Goal: Task Accomplishment & Management: Use online tool/utility

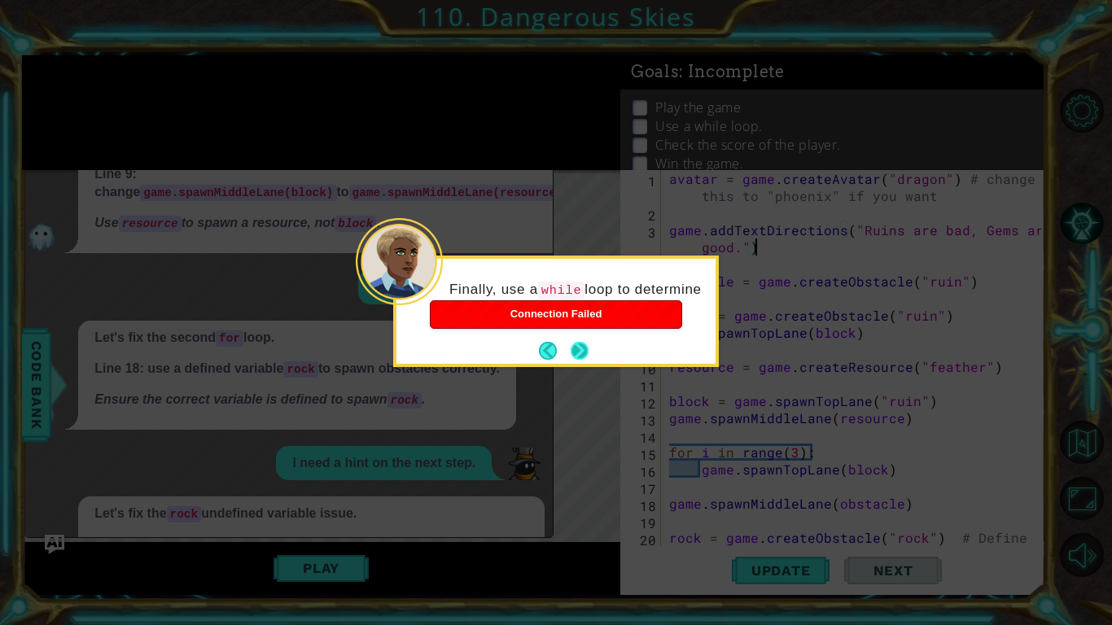
click at [584, 348] on button "Next" at bounding box center [579, 350] width 27 height 27
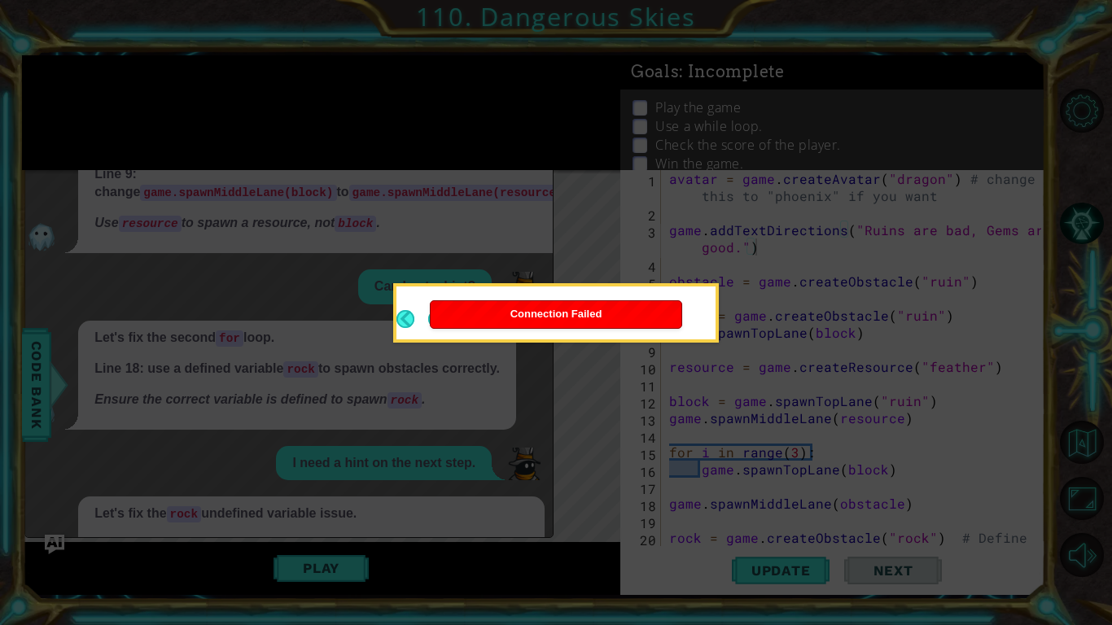
scroll to position [675, 0]
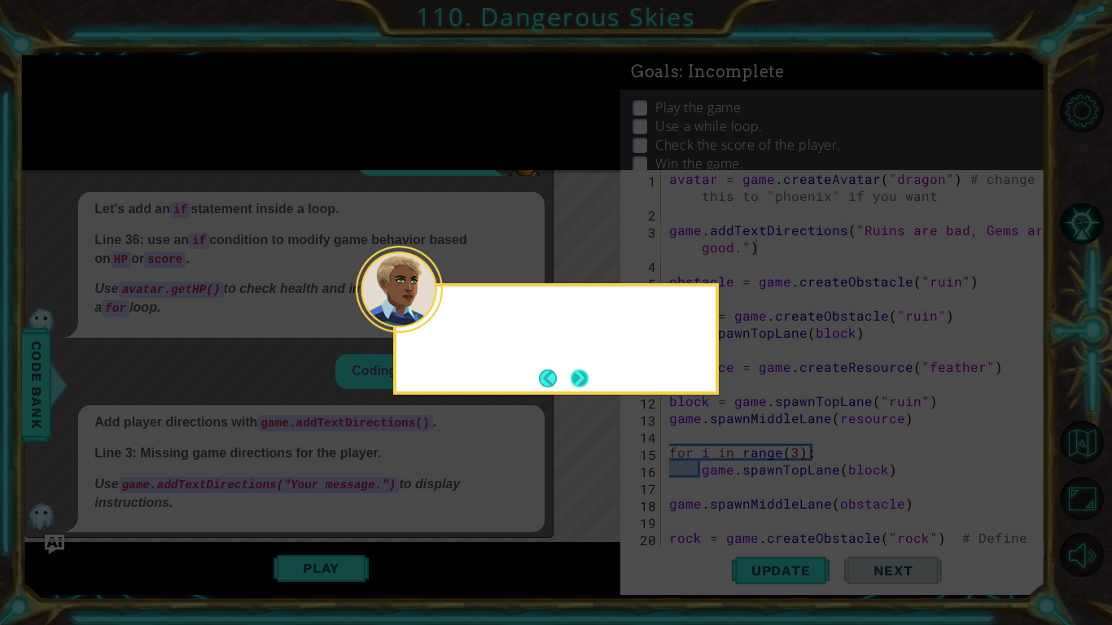
click at [577, 378] on button "Next" at bounding box center [580, 378] width 30 height 30
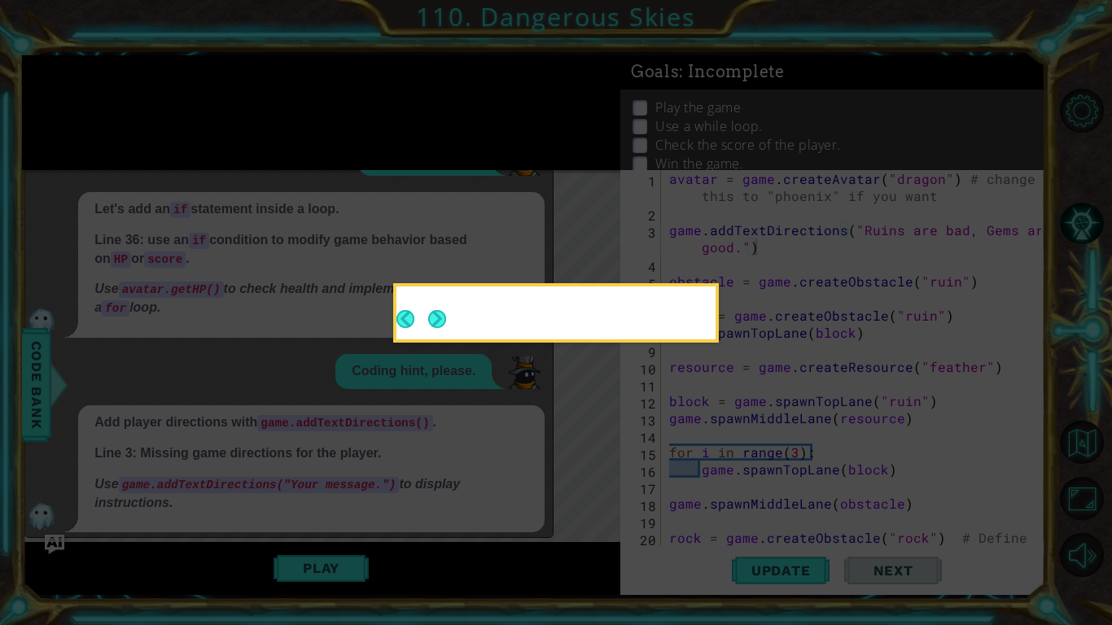
click at [436, 314] on button "Next" at bounding box center [437, 319] width 20 height 20
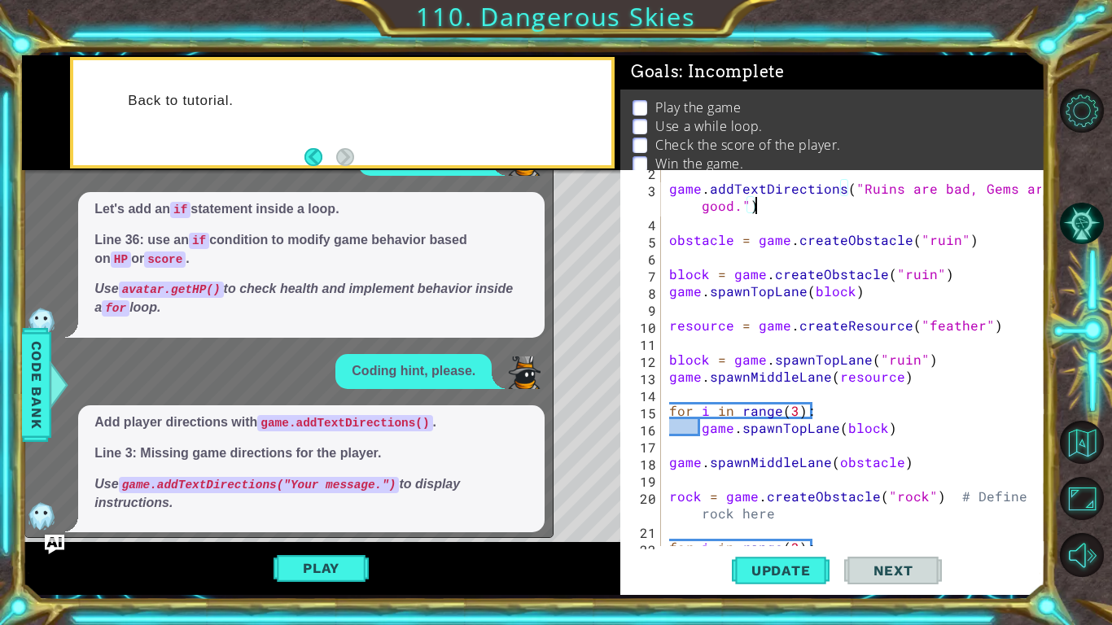
scroll to position [0, 0]
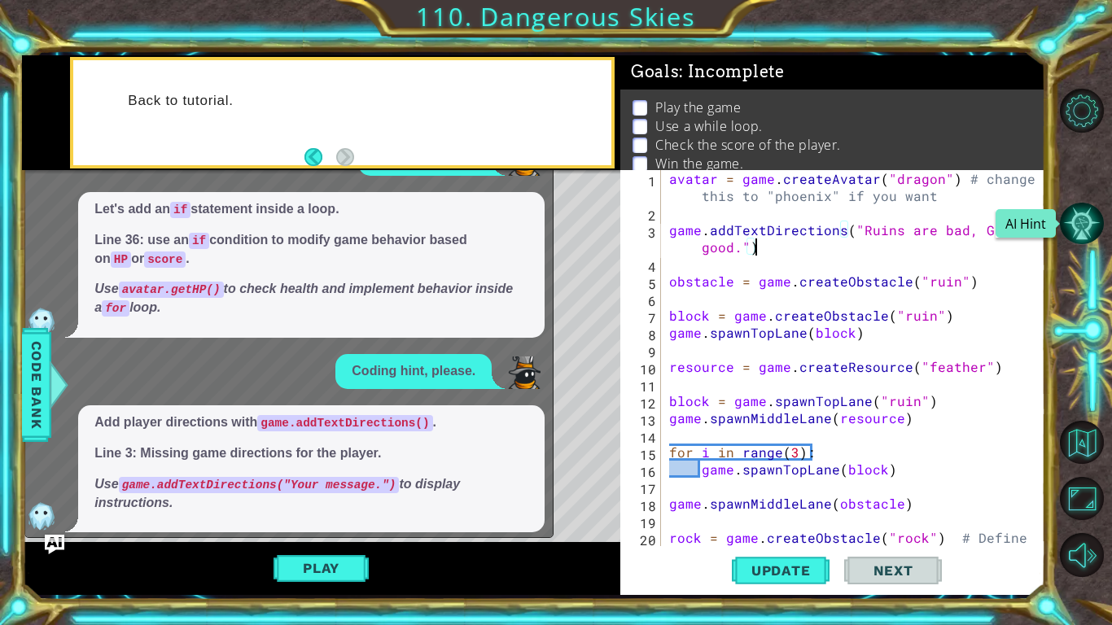
click at [1077, 218] on button "AI Hint" at bounding box center [1082, 224] width 44 height 44
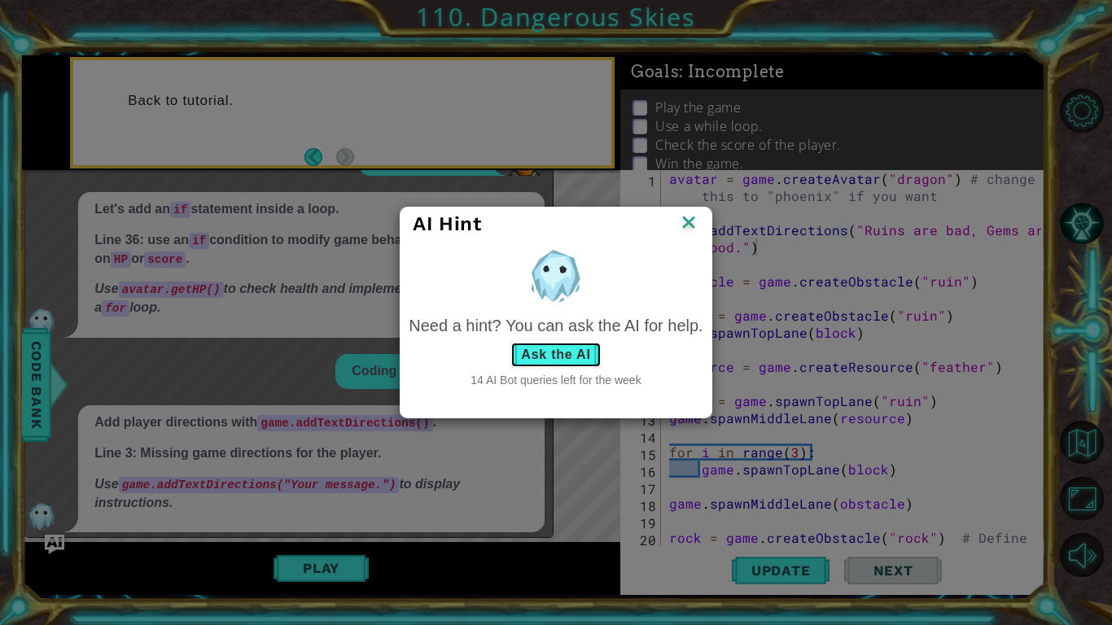
click at [567, 347] on button "Ask the AI" at bounding box center [555, 355] width 90 height 26
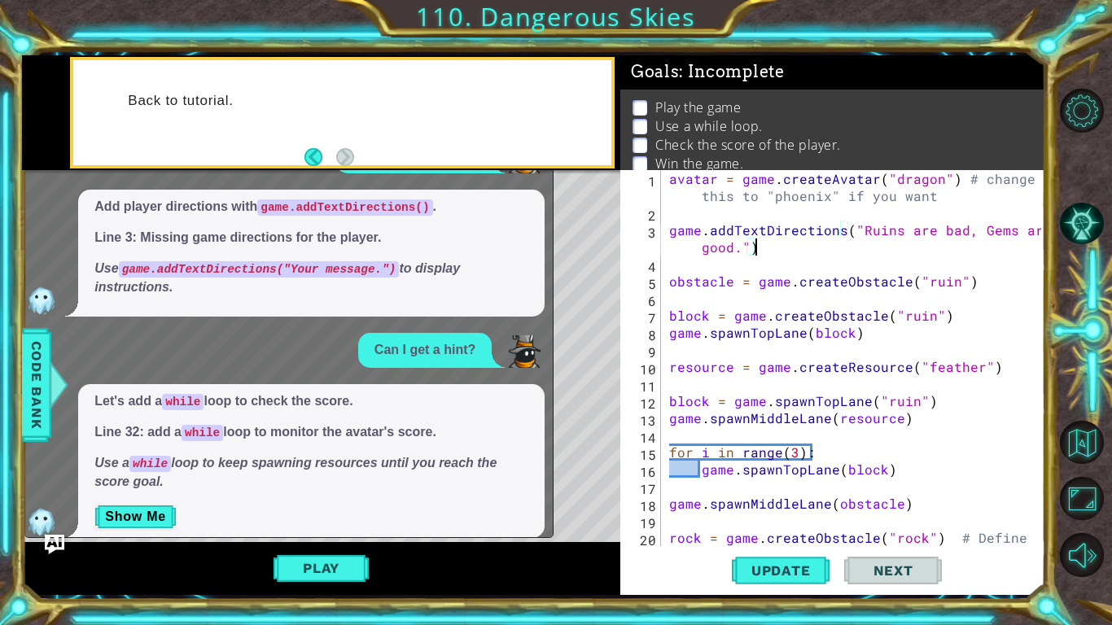
scroll to position [898, 0]
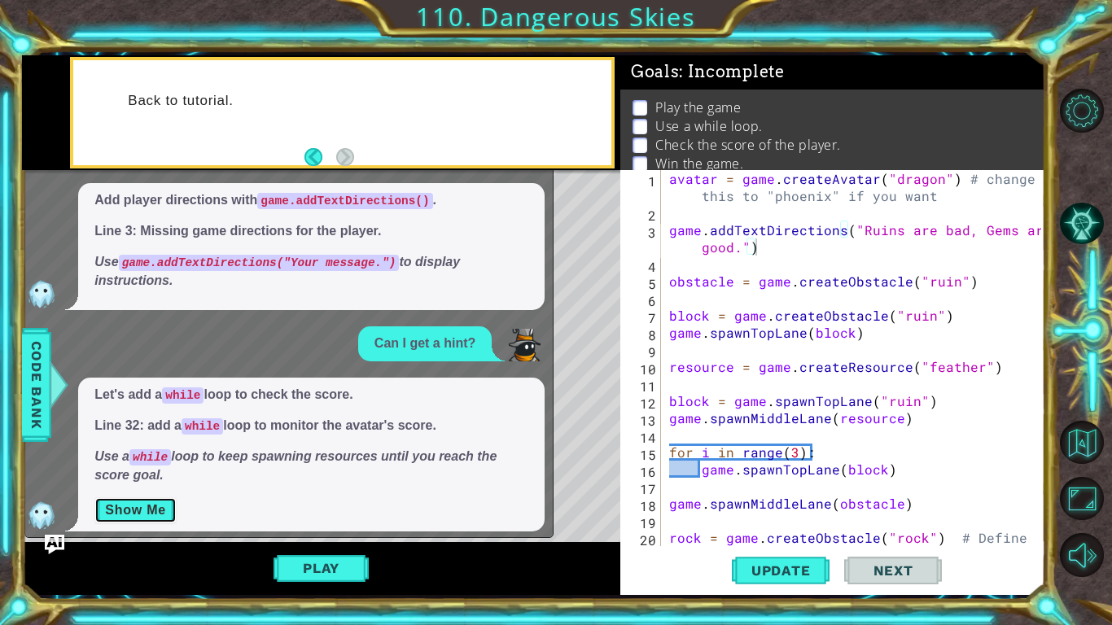
click at [144, 502] on button "Show Me" at bounding box center [135, 510] width 82 height 26
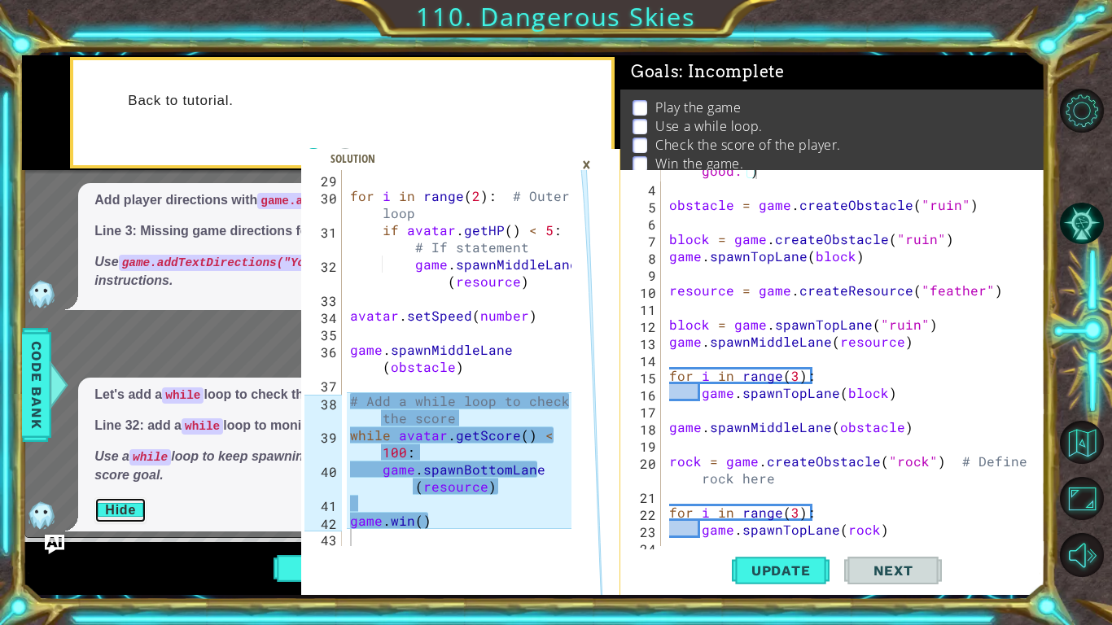
scroll to position [342, 0]
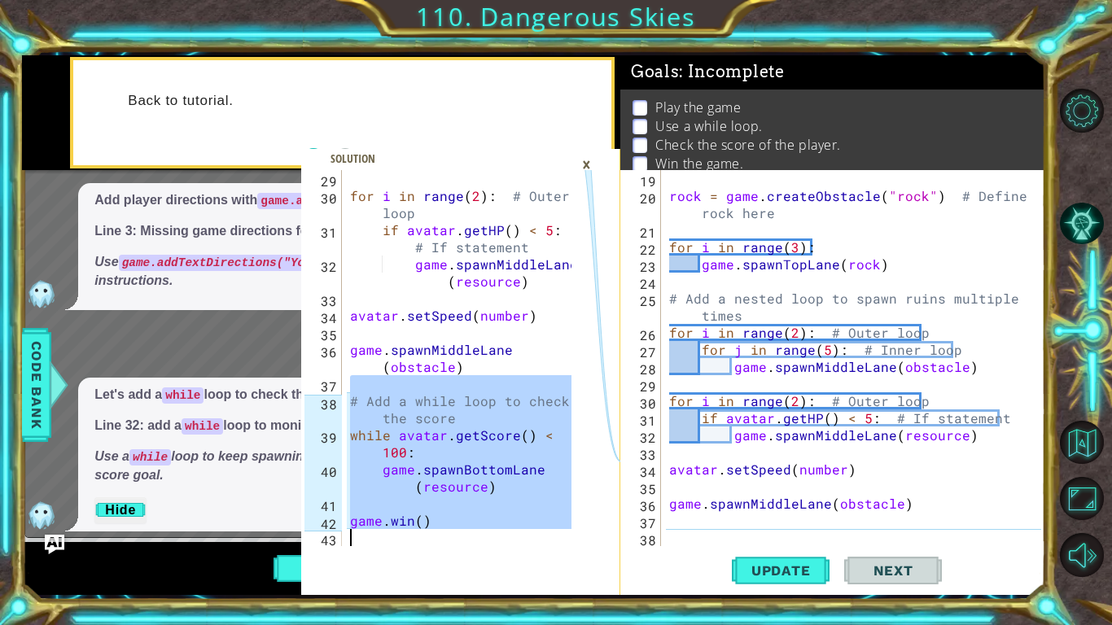
drag, startPoint x: 348, startPoint y: 392, endPoint x: 477, endPoint y: 542, distance: 197.9
click at [477, 542] on div "for i in range ( 2 ) : # Outer loop if avatar . getHP ( ) < 5 : # If statement …" at bounding box center [463, 375] width 233 height 410
type textarea "[DOMAIN_NAME]()"
click at [477, 542] on div "for i in range ( 2 ) : # Outer loop if avatar . getHP ( ) < 5 : # If statement …" at bounding box center [459, 358] width 225 height 376
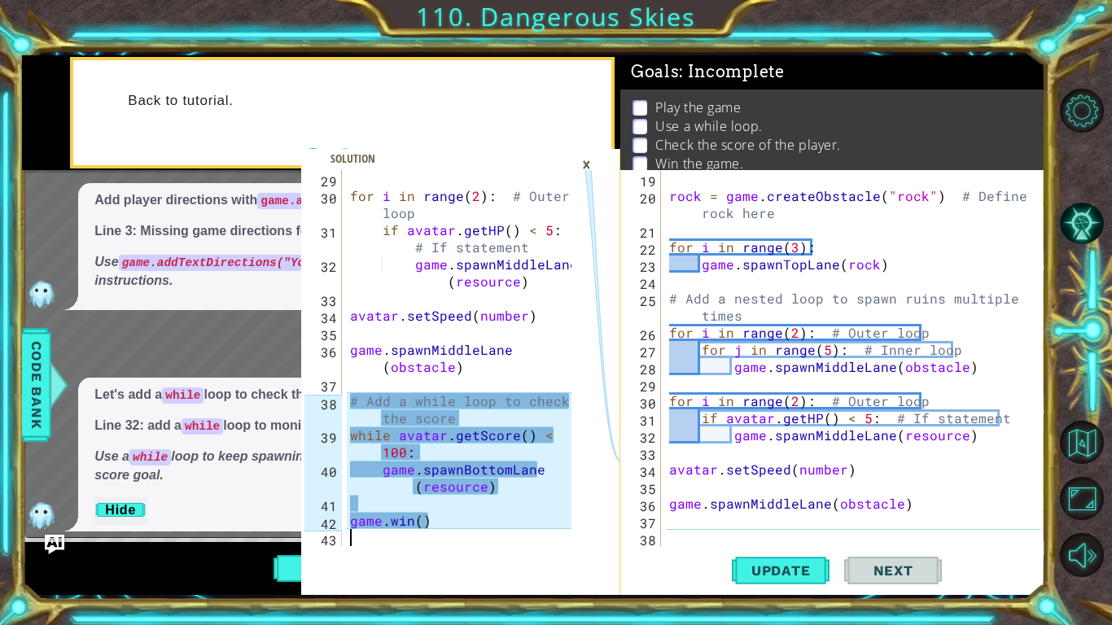
click at [684, 531] on div "rock = game . createObstacle ( "rock" ) # Define rock here for i in range ( 3 )…" at bounding box center [857, 375] width 383 height 410
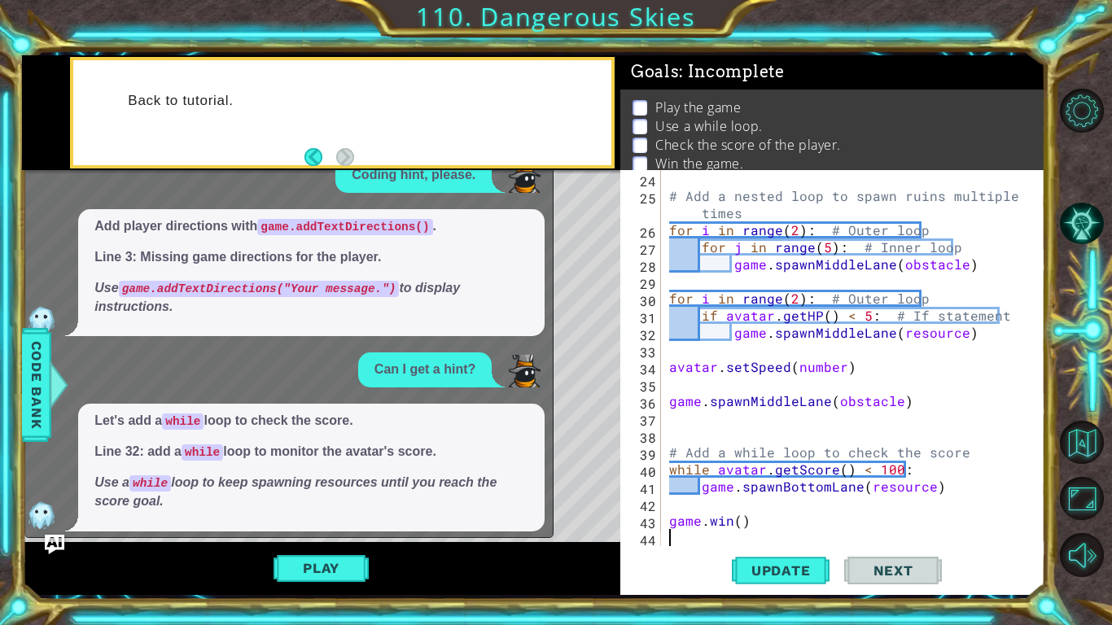
scroll to position [444, 0]
click at [789, 568] on span "Update" at bounding box center [781, 570] width 92 height 16
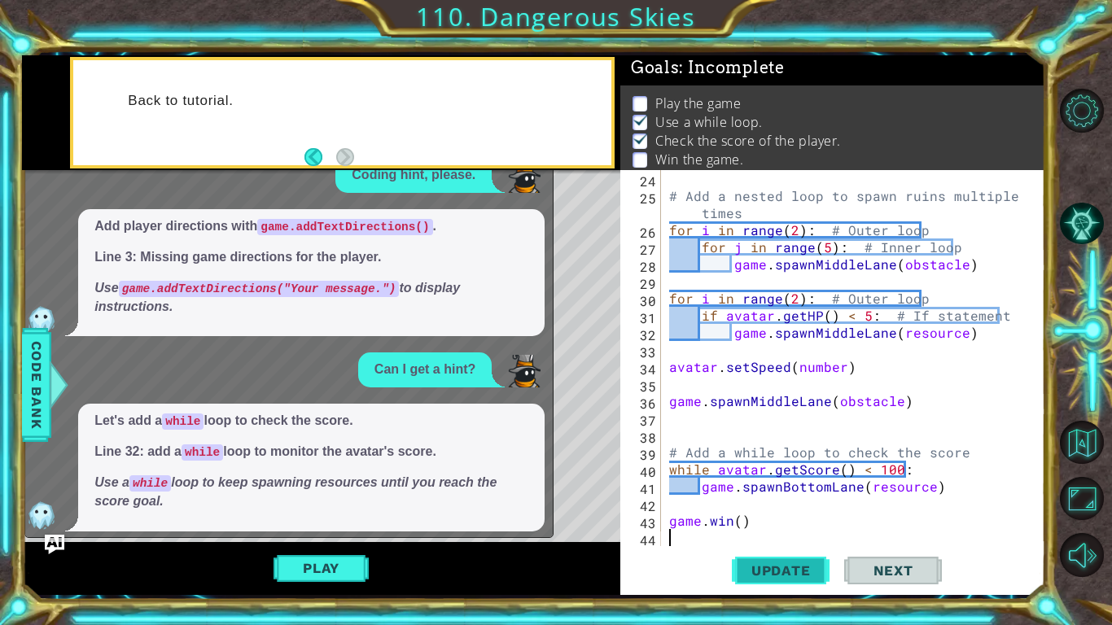
scroll to position [6, 0]
click at [327, 575] on button "Play" at bounding box center [320, 568] width 95 height 31
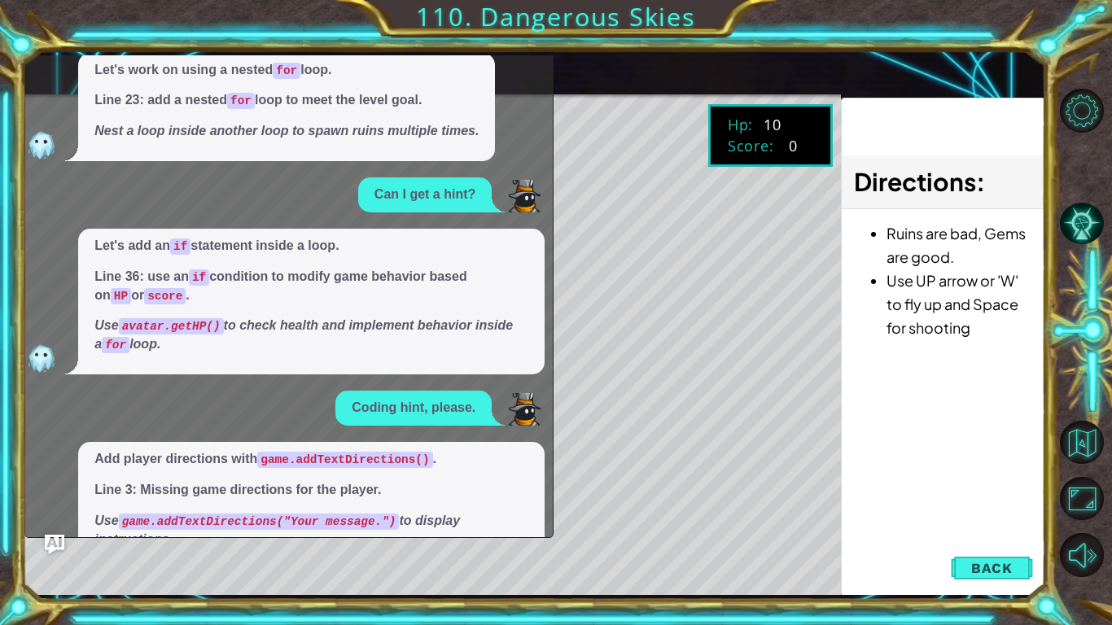
scroll to position [0, 0]
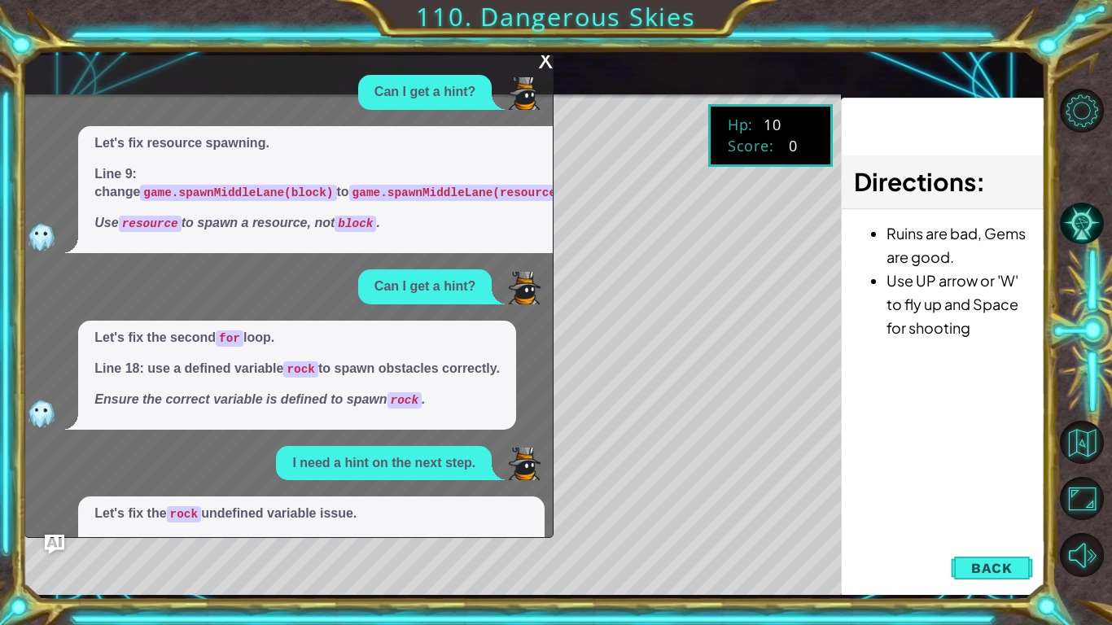
click at [545, 59] on div "x" at bounding box center [545, 58] width 15 height 16
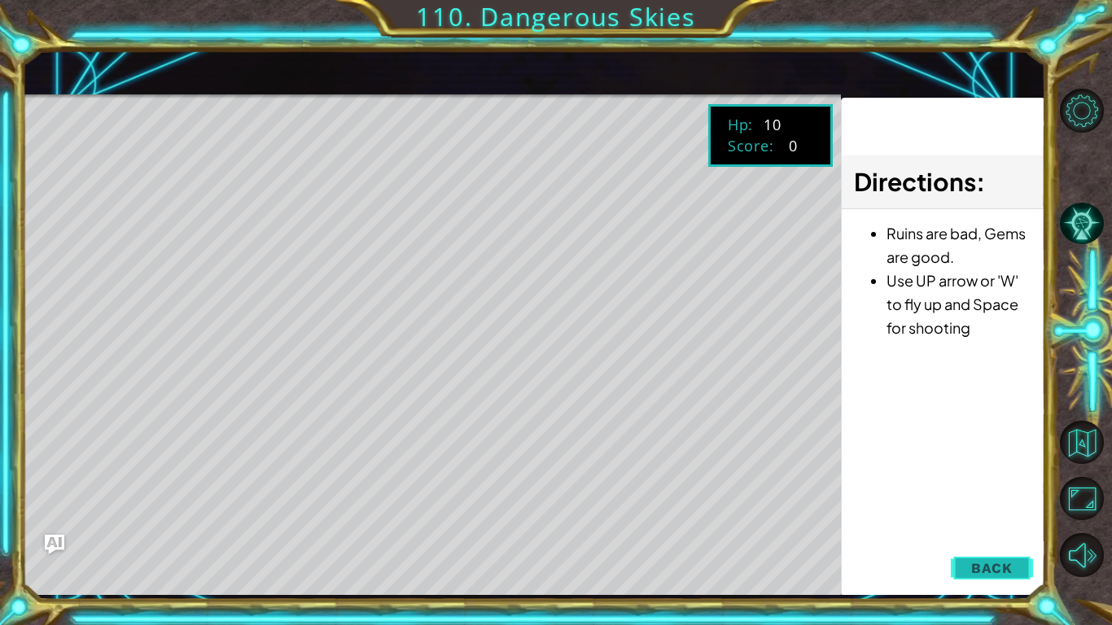
click at [980, 561] on span "Back" at bounding box center [992, 568] width 42 height 16
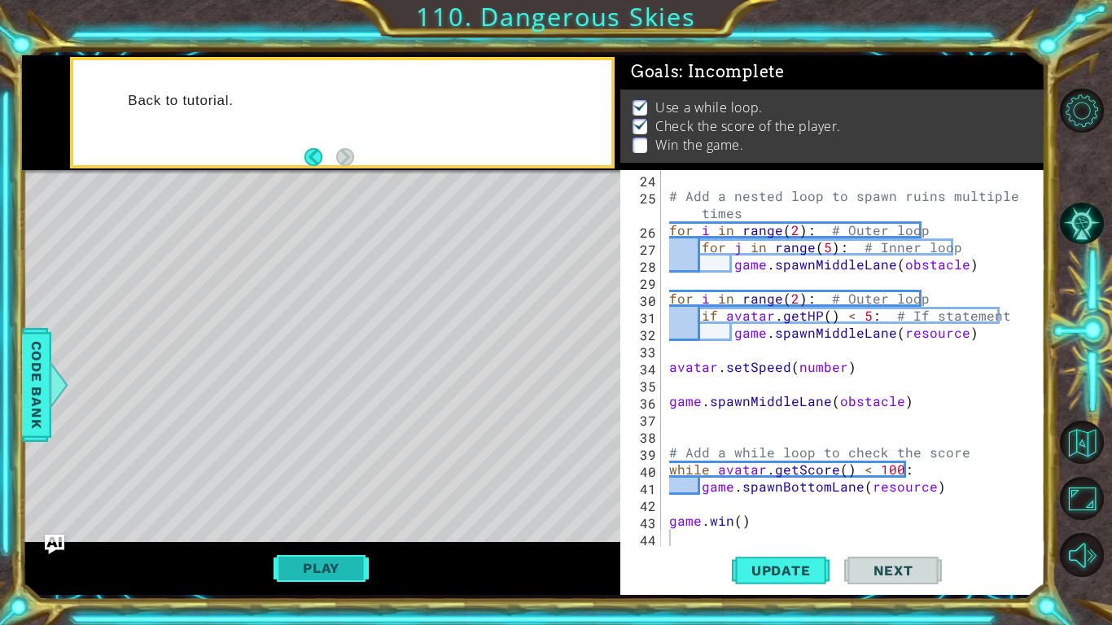
click at [330, 579] on button "Play" at bounding box center [320, 568] width 95 height 31
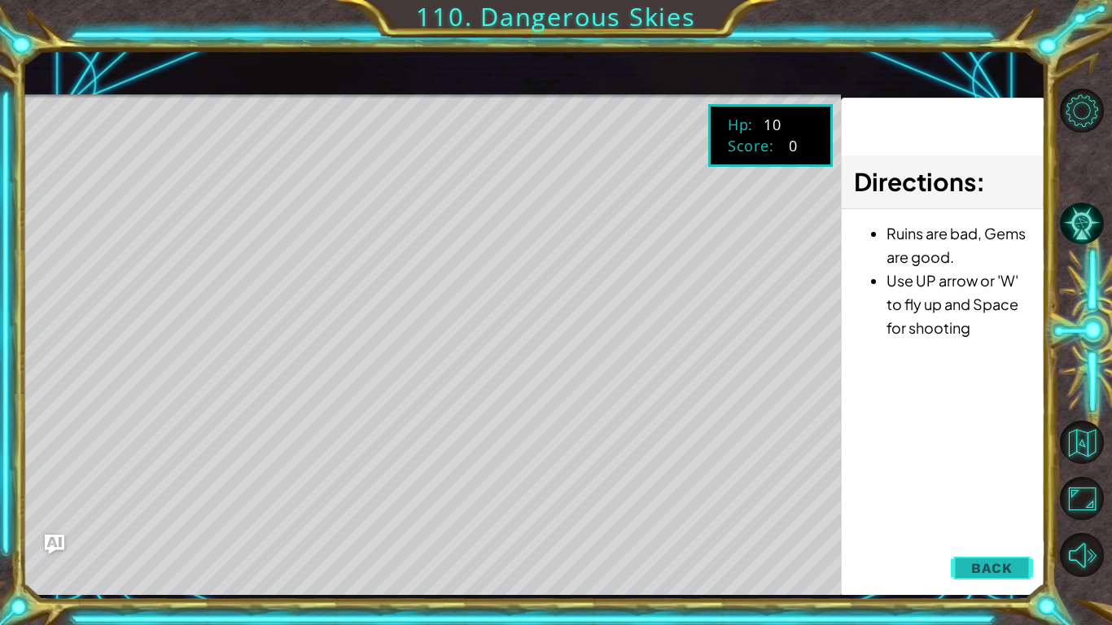
click at [973, 574] on span "Back" at bounding box center [992, 568] width 42 height 16
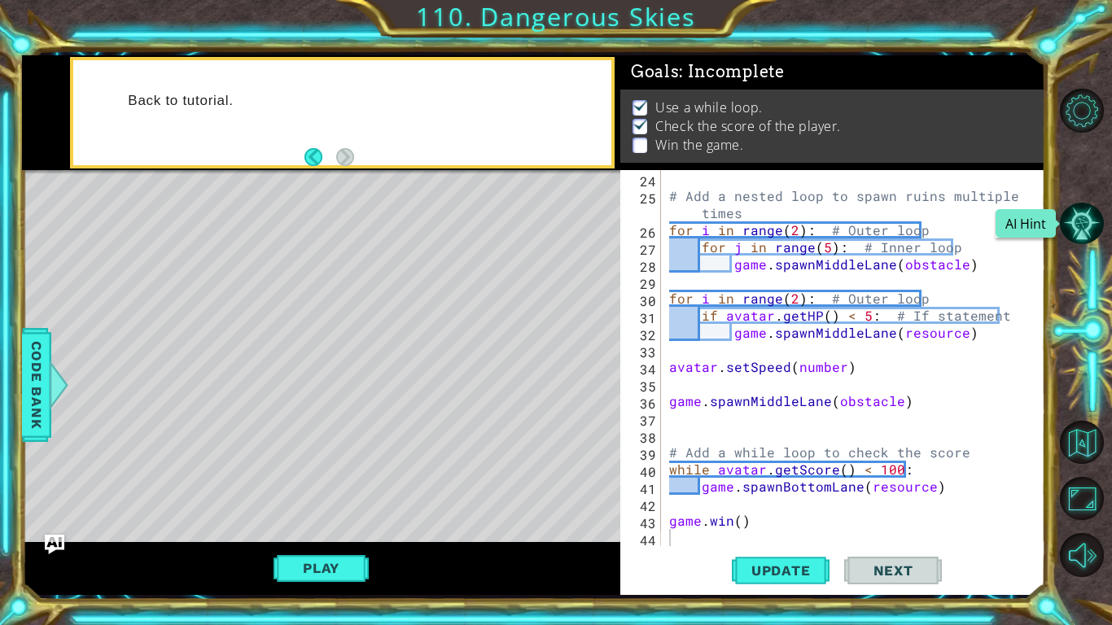
click at [1083, 245] on div at bounding box center [1087, 333] width 50 height 500
click at [1075, 234] on button "AI Hint" at bounding box center [1082, 224] width 44 height 44
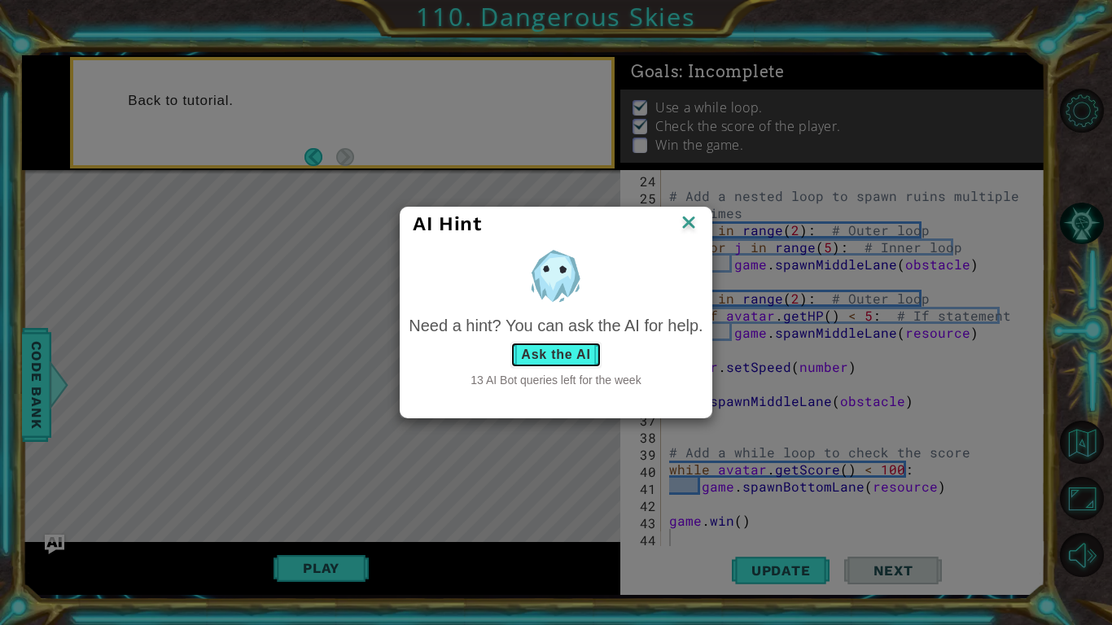
click at [568, 347] on button "Ask the AI" at bounding box center [555, 355] width 90 height 26
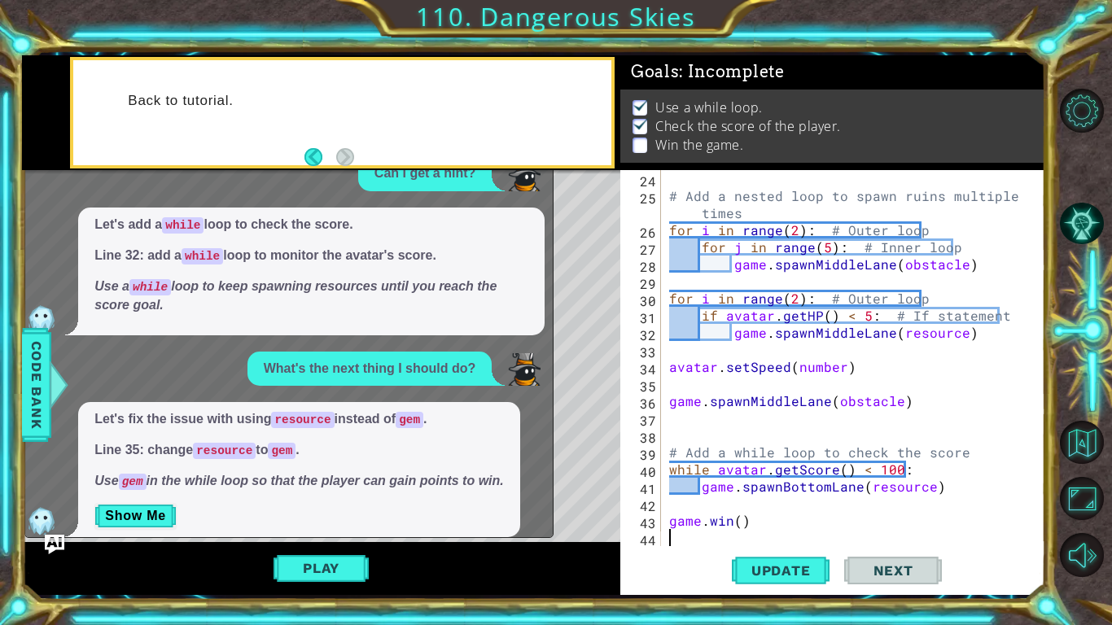
scroll to position [1074, 0]
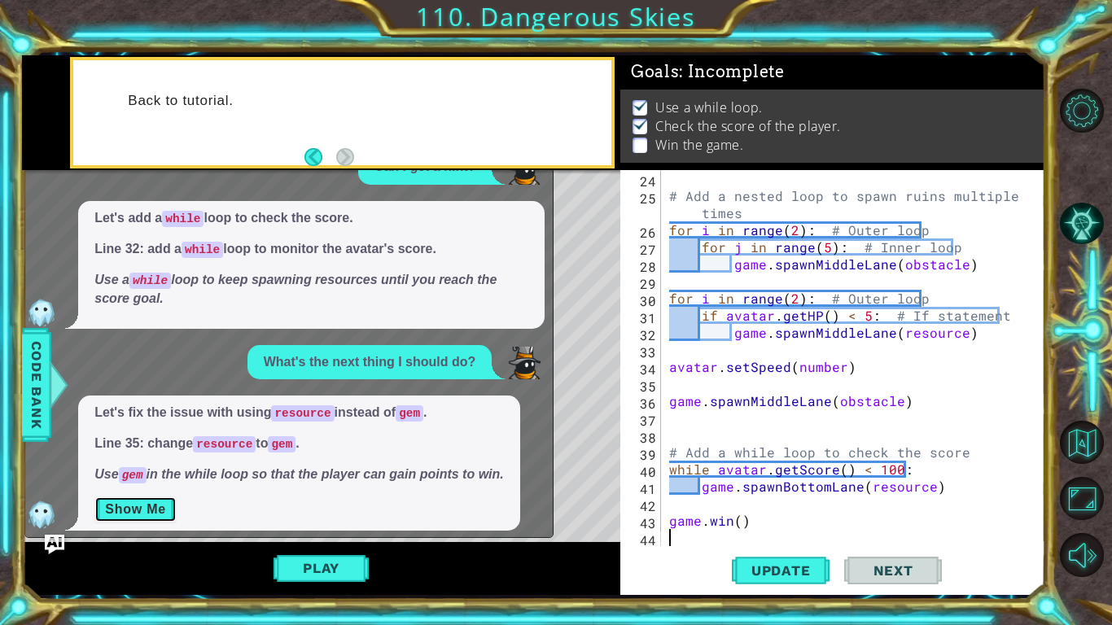
click at [139, 496] on button "Show Me" at bounding box center [135, 509] width 82 height 26
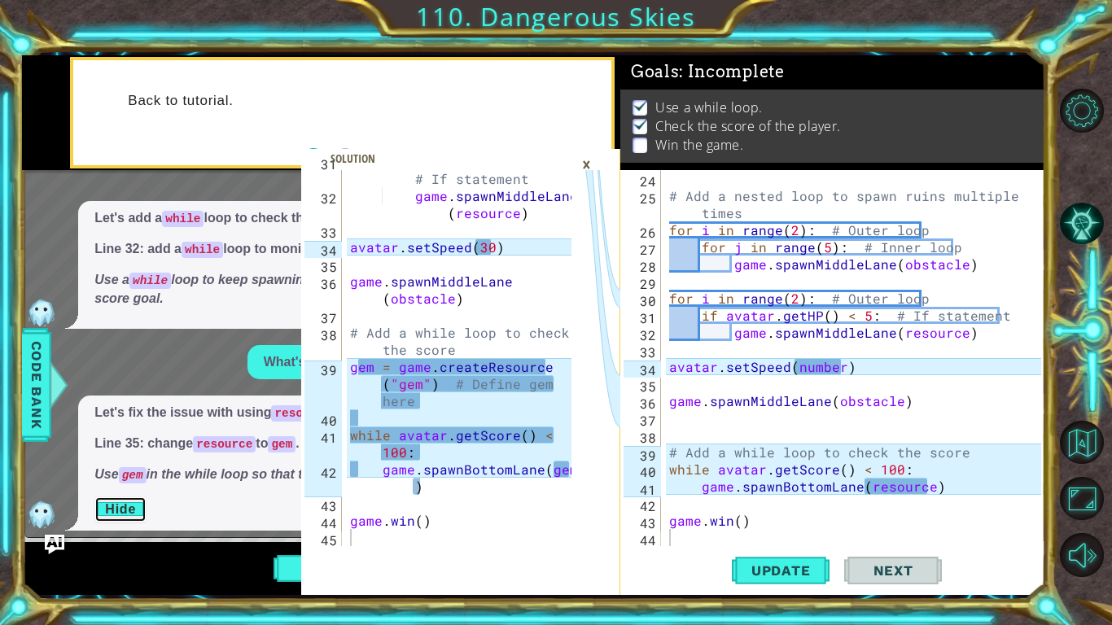
scroll to position [837, 0]
click at [924, 483] on div "# Add a nested loop to spawn ruins multiple times for i in range ( 2 ) : # Oute…" at bounding box center [857, 375] width 383 height 410
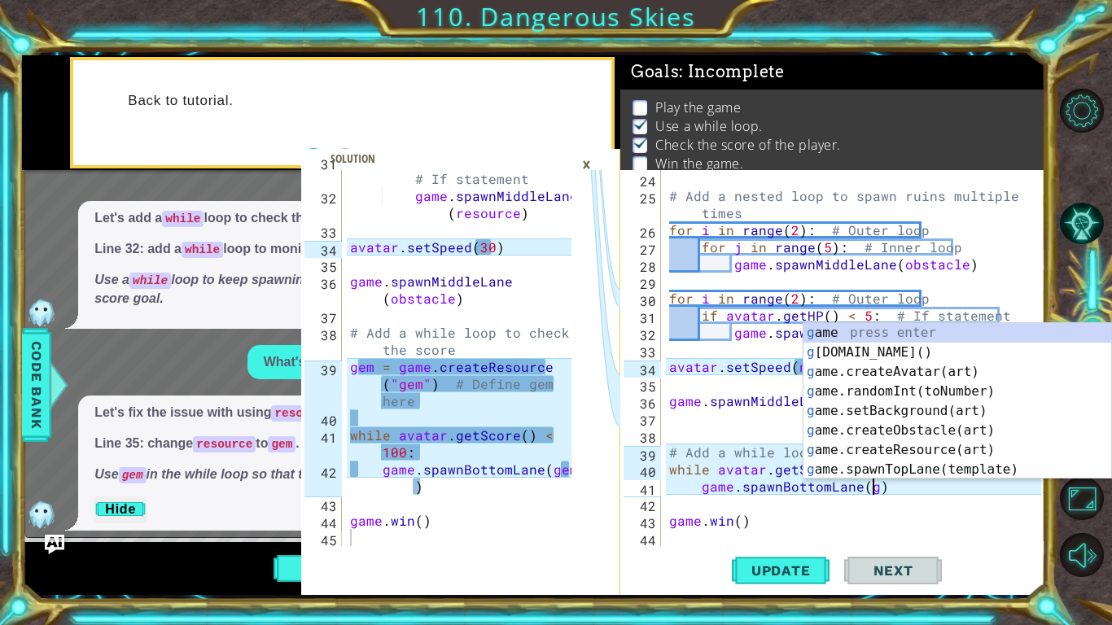
scroll to position [0, 12]
type textarea "game.spawnBottomLane(gem)"
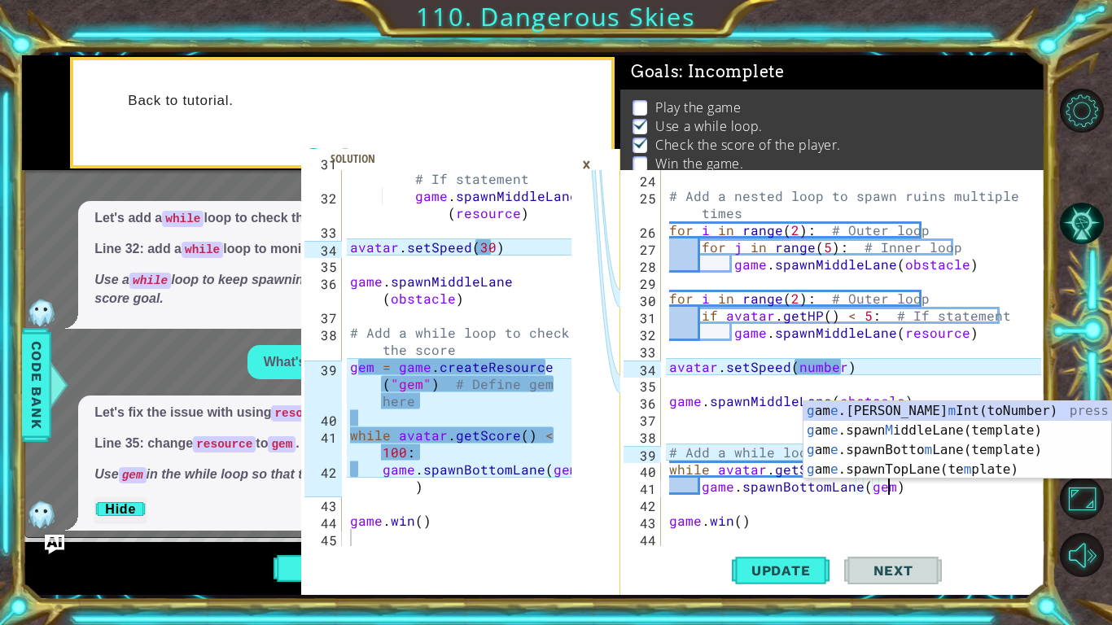
scroll to position [0, 13]
click at [802, 512] on div "# Add a nested loop to spawn ruins multiple times for i in range ( 2 ) : # Oute…" at bounding box center [857, 375] width 383 height 410
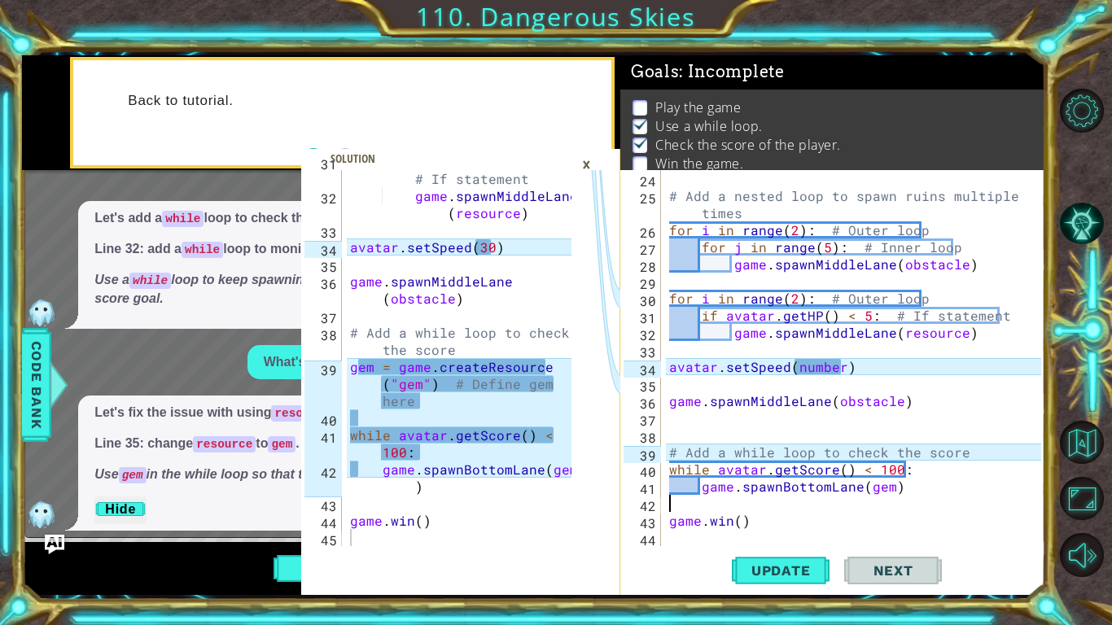
scroll to position [0, 0]
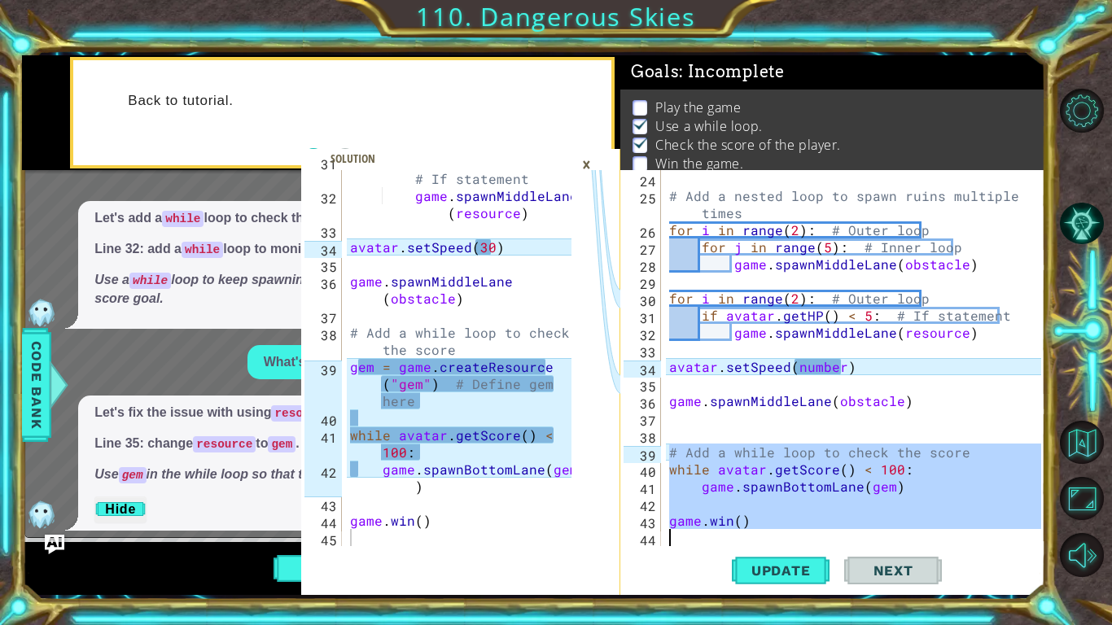
drag, startPoint x: 669, startPoint y: 448, endPoint x: 859, endPoint y: 557, distance: 219.2
click at [859, 557] on div "24 25 26 27 28 29 30 31 32 33 34 35 36 37 38 39 40 41 42 43 44 # Add a nested l…" at bounding box center [832, 382] width 425 height 425
type textarea "[DOMAIN_NAME]()"
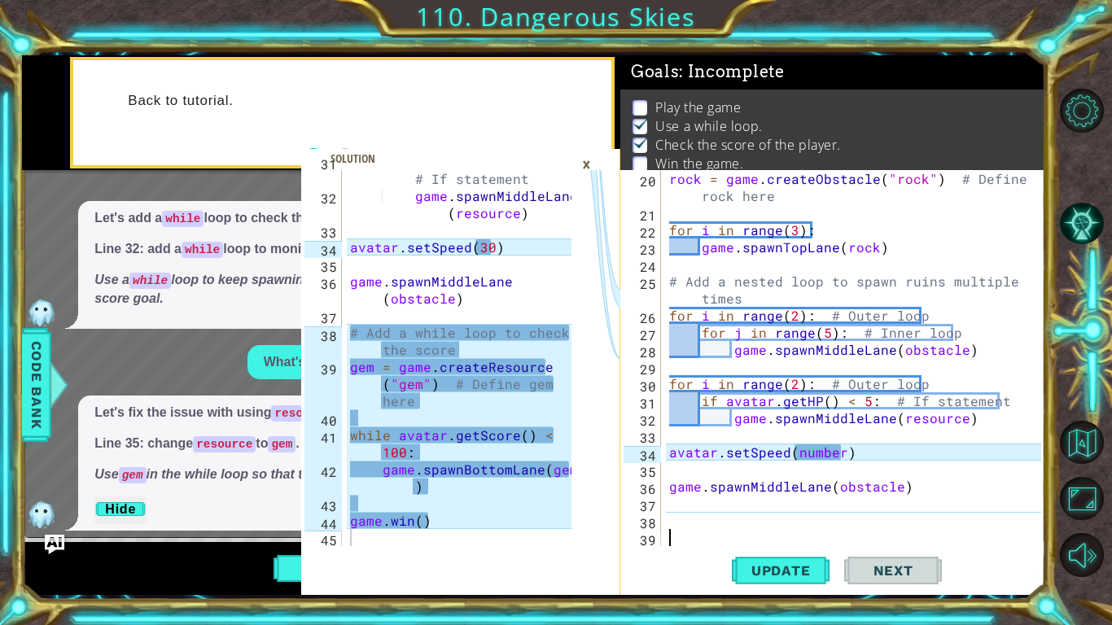
scroll to position [359, 0]
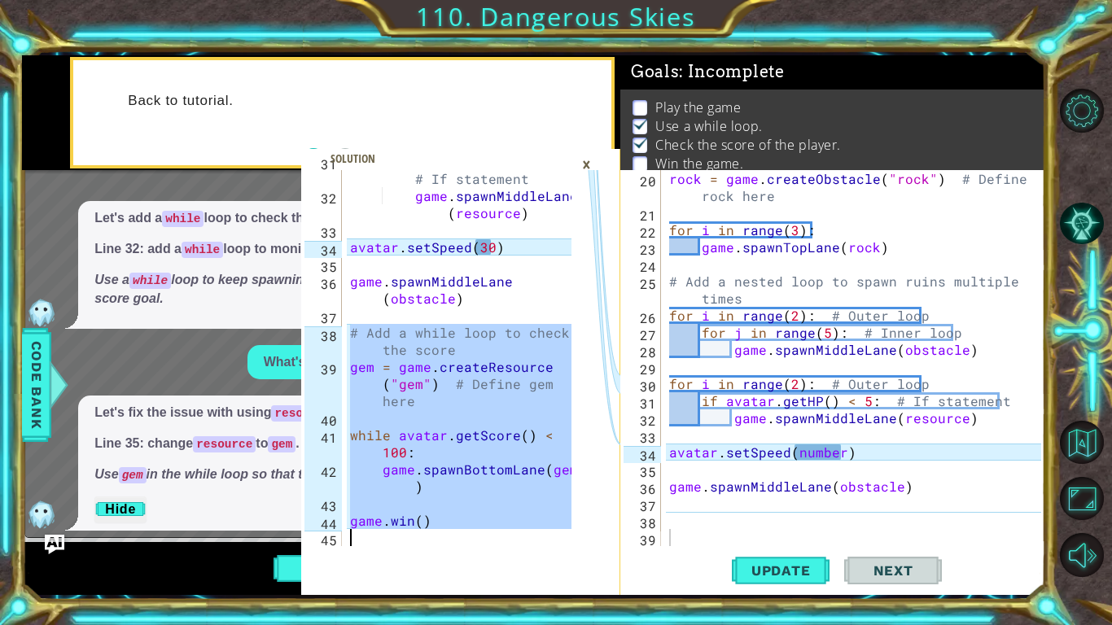
drag, startPoint x: 348, startPoint y: 326, endPoint x: 610, endPoint y: 582, distance: 366.0
click at [610, 582] on div "# Add a while loop to check the score 31 32 33 34 35 36 37 38 39 40 41 42 43 44…" at bounding box center [460, 382] width 319 height 425
type textarea "[DOMAIN_NAME]()"
click at [610, 582] on icon at bounding box center [595, 554] width 49 height 769
click at [683, 522] on div "rock = game . createObstacle ( "rock" ) # Define rock here for i in range ( 3 )…" at bounding box center [857, 383] width 383 height 427
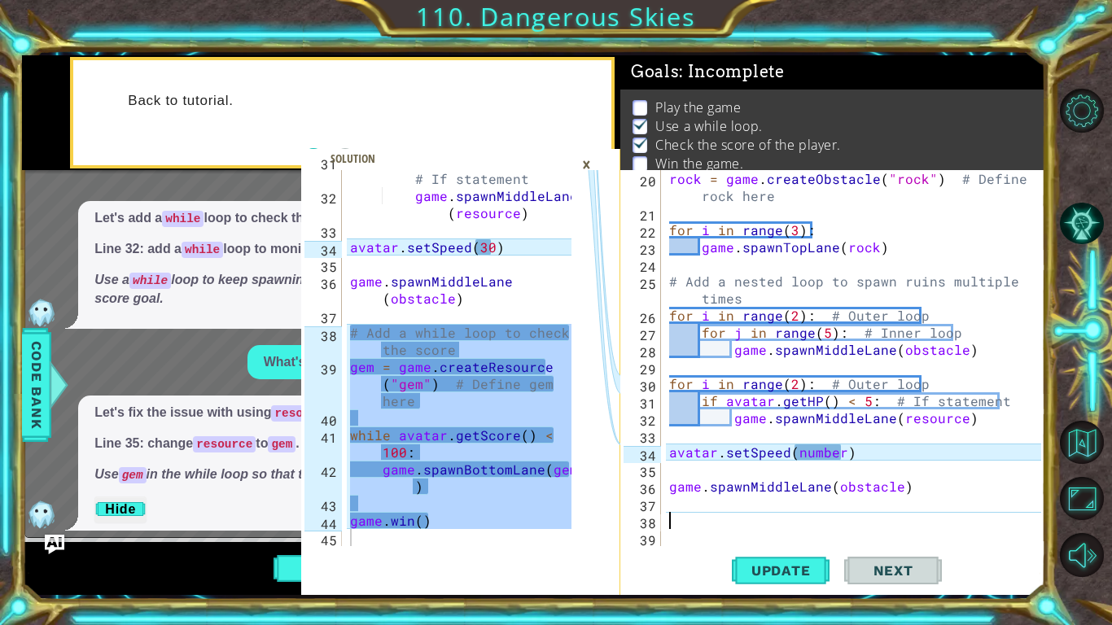
click at [696, 523] on div "rock = game . createObstacle ( "rock" ) # Define rock here for i in range ( 3 )…" at bounding box center [857, 383] width 383 height 427
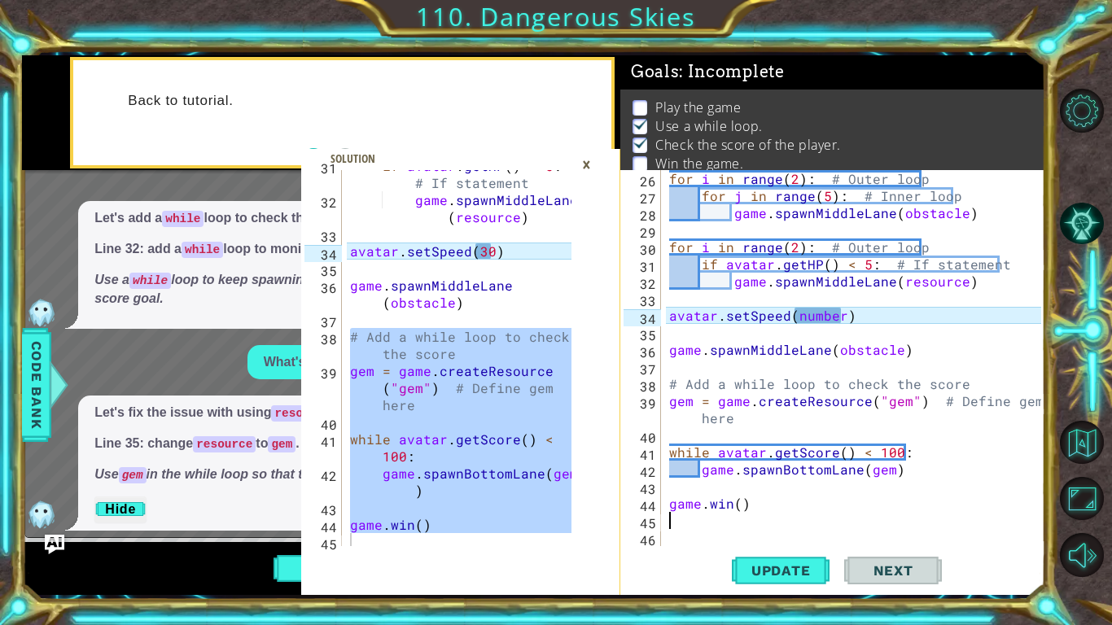
scroll to position [834, 0]
click at [457, 421] on div "if avatar . getHP ( ) < 5 : # If statement game . spawnMiddleLane ( resource ) …" at bounding box center [459, 358] width 225 height 376
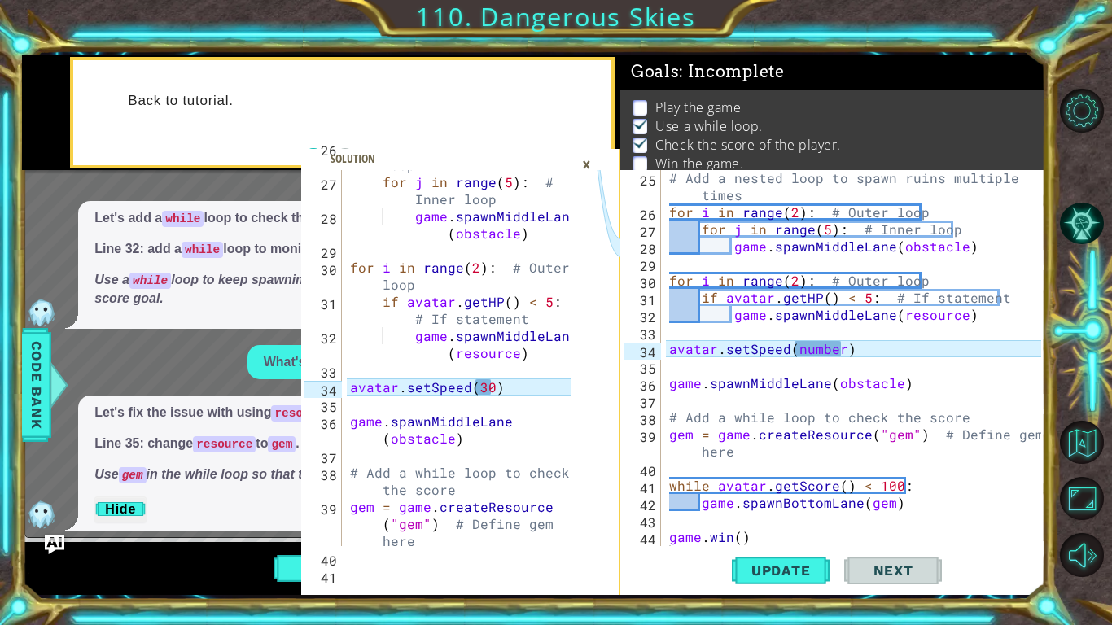
scroll to position [462, 0]
click at [838, 347] on div "# Add a nested loop to spawn ruins multiple times for i in range ( 2 ) : # Oute…" at bounding box center [857, 382] width 383 height 427
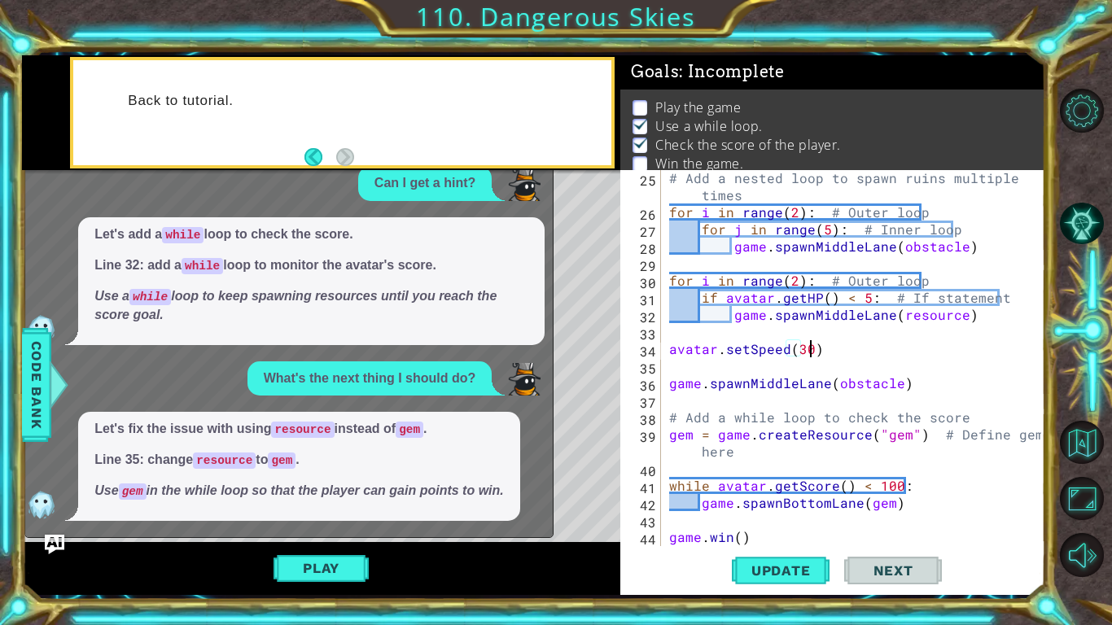
scroll to position [1048, 0]
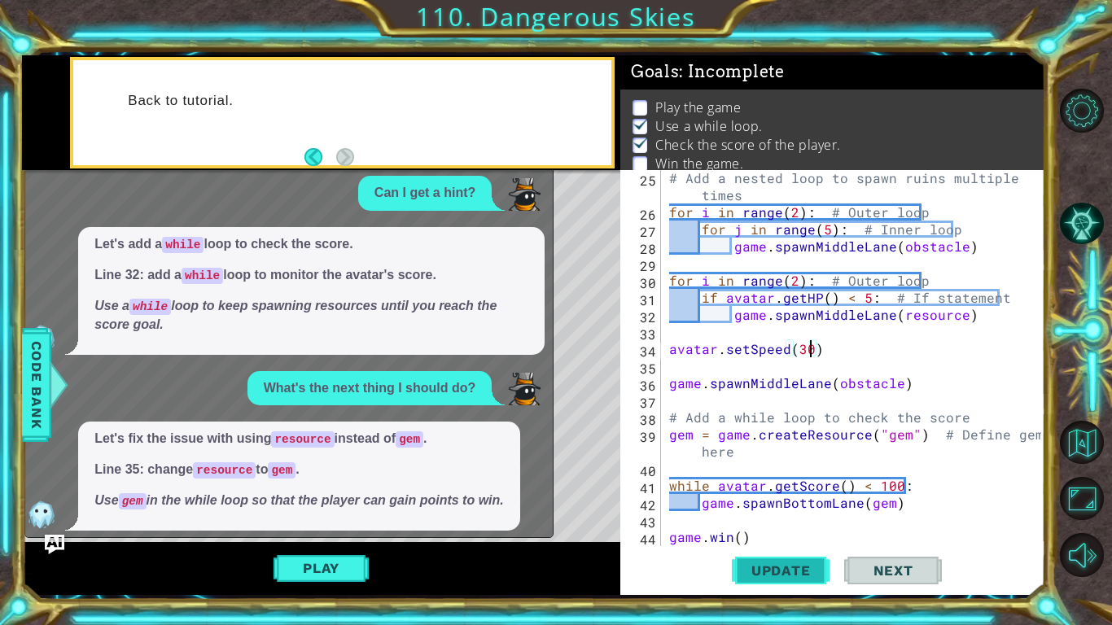
click at [739, 574] on span "Update" at bounding box center [781, 570] width 92 height 16
click at [347, 565] on button "Play" at bounding box center [320, 568] width 95 height 31
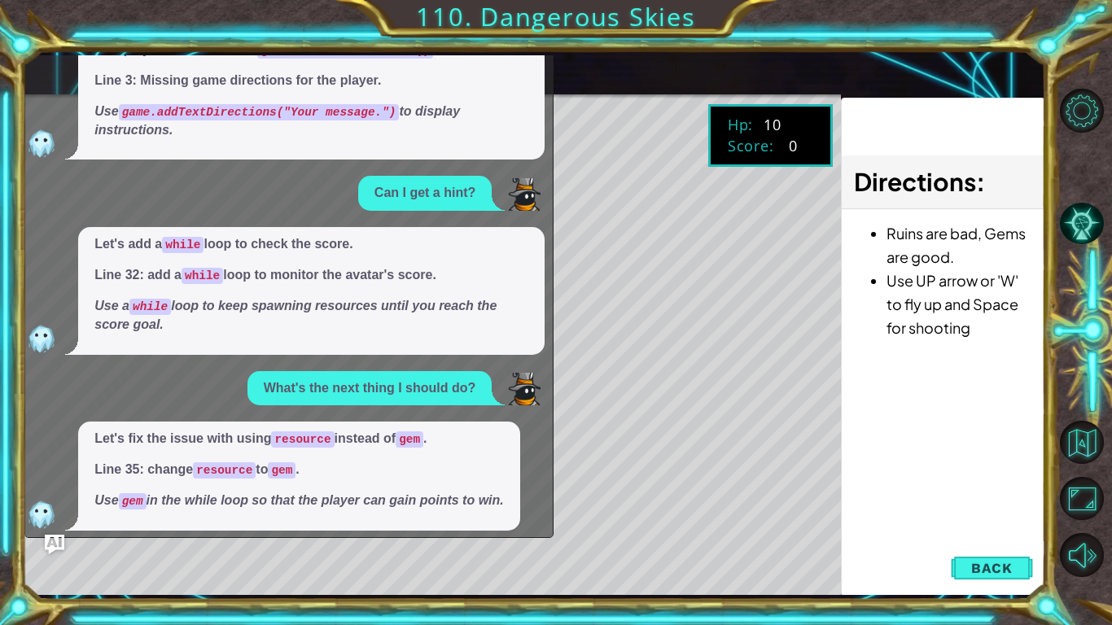
scroll to position [0, 0]
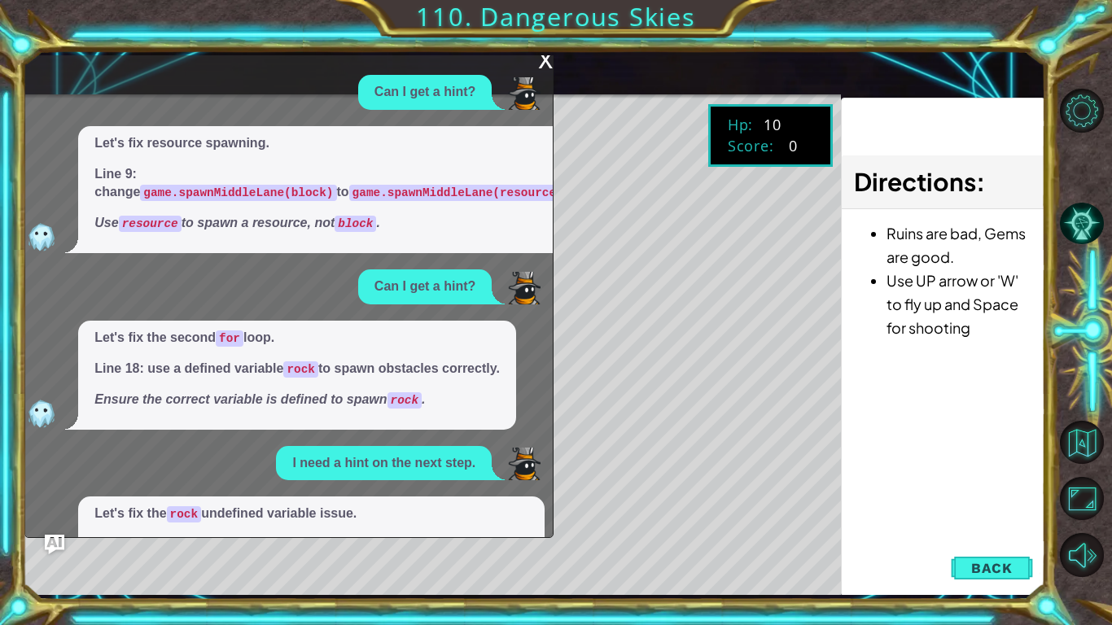
click at [544, 63] on div "x" at bounding box center [545, 58] width 15 height 16
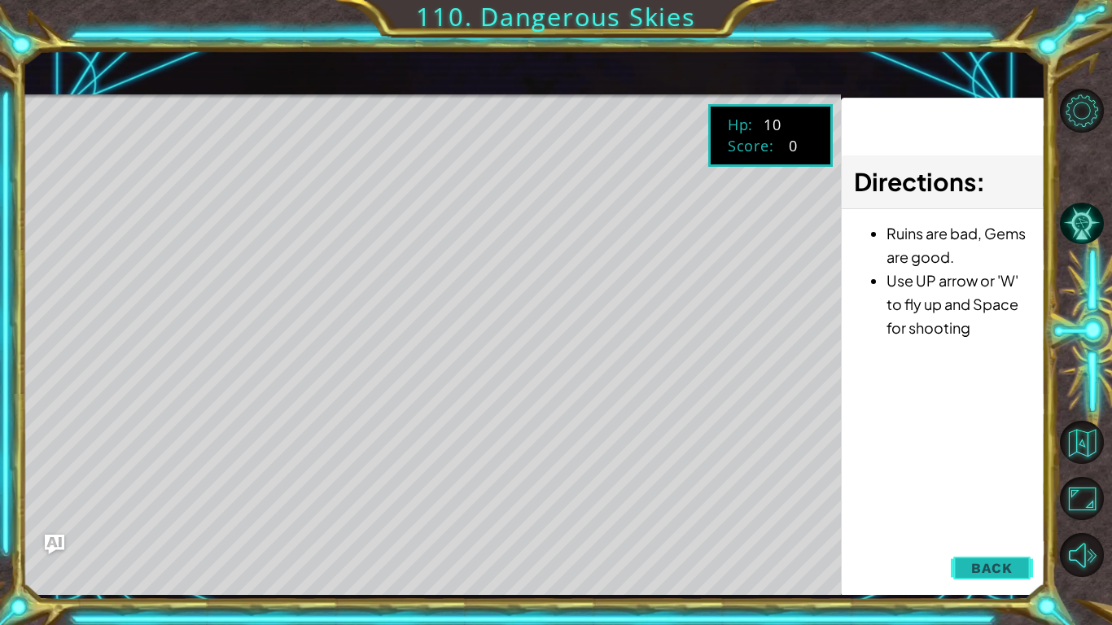
click at [1005, 564] on span "Back" at bounding box center [992, 568] width 42 height 16
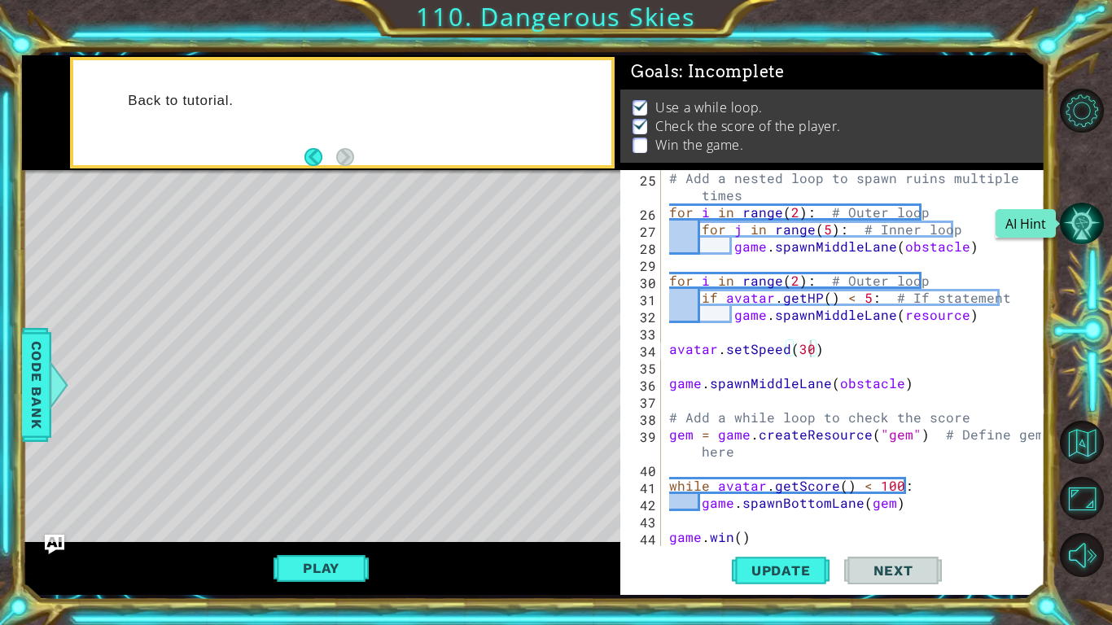
click at [1069, 230] on button "AI Hint" at bounding box center [1082, 224] width 44 height 44
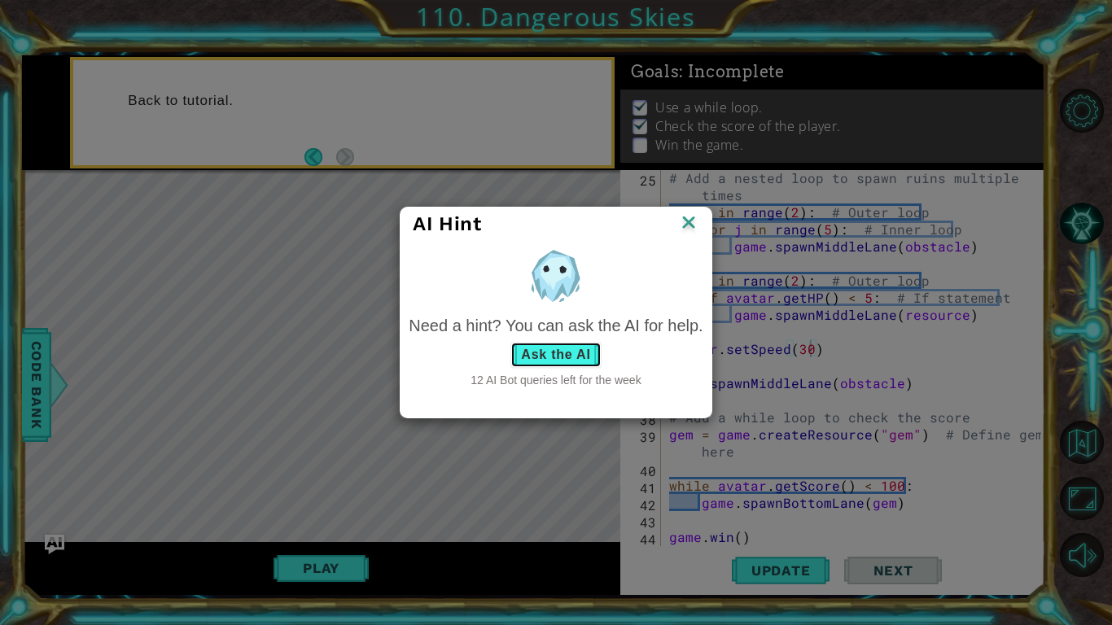
click at [553, 357] on button "Ask the AI" at bounding box center [555, 355] width 90 height 26
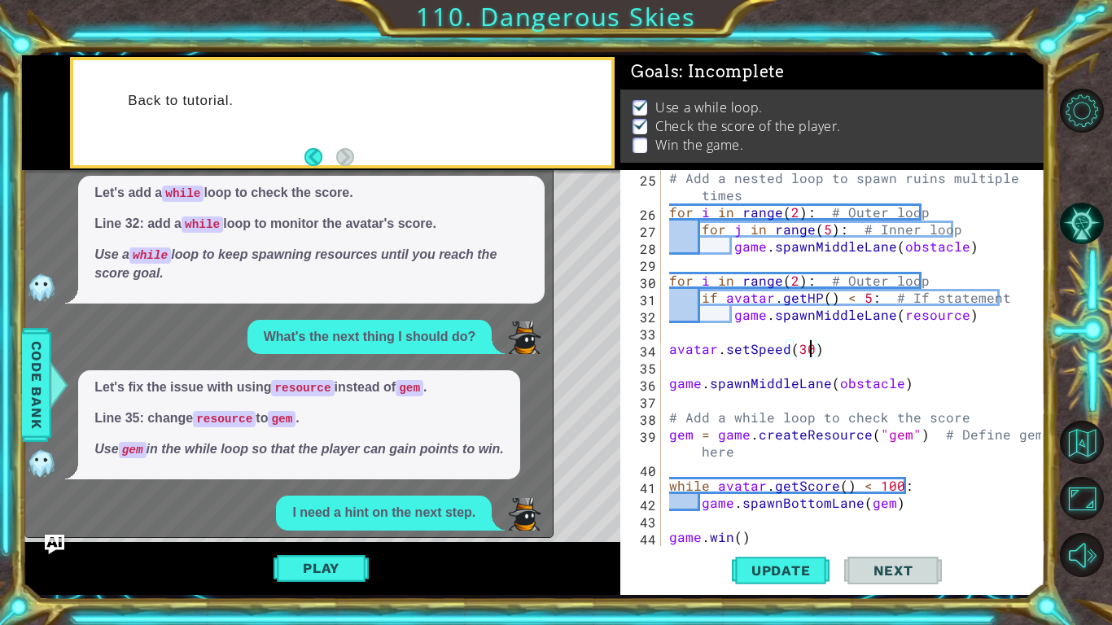
scroll to position [1270, 0]
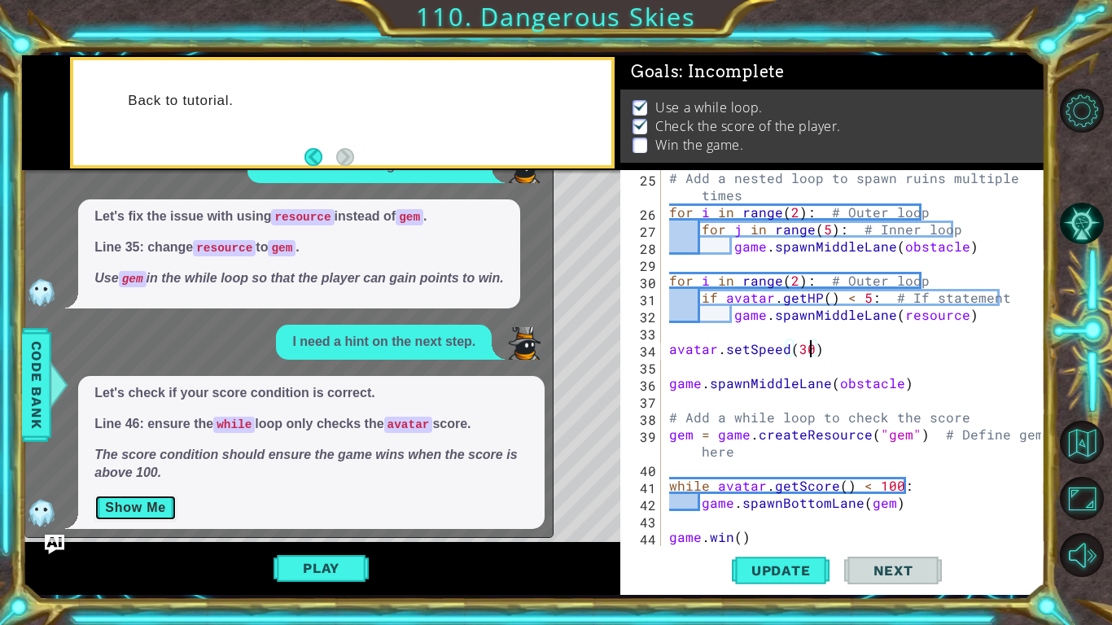
click at [157, 501] on button "Show Me" at bounding box center [135, 508] width 82 height 26
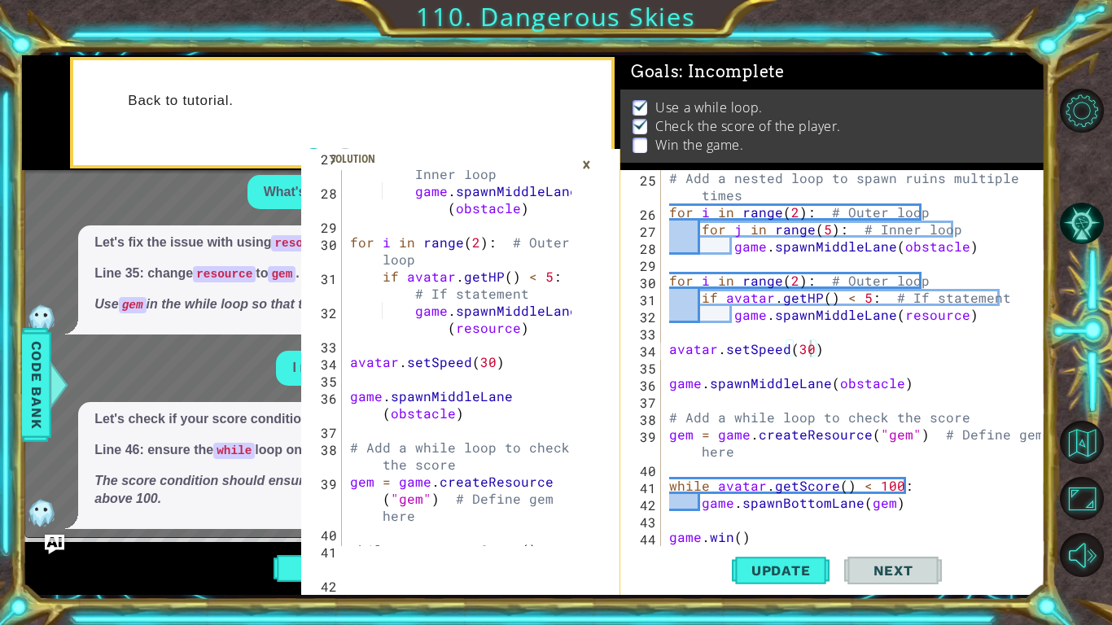
scroll to position [837, 0]
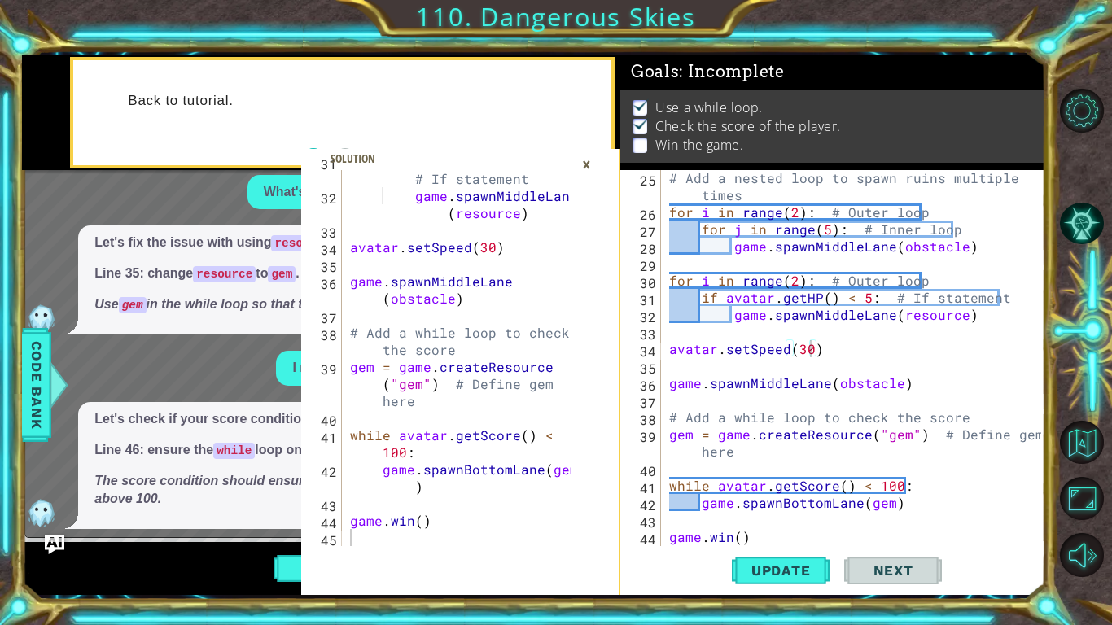
click at [590, 163] on div "×" at bounding box center [586, 165] width 25 height 28
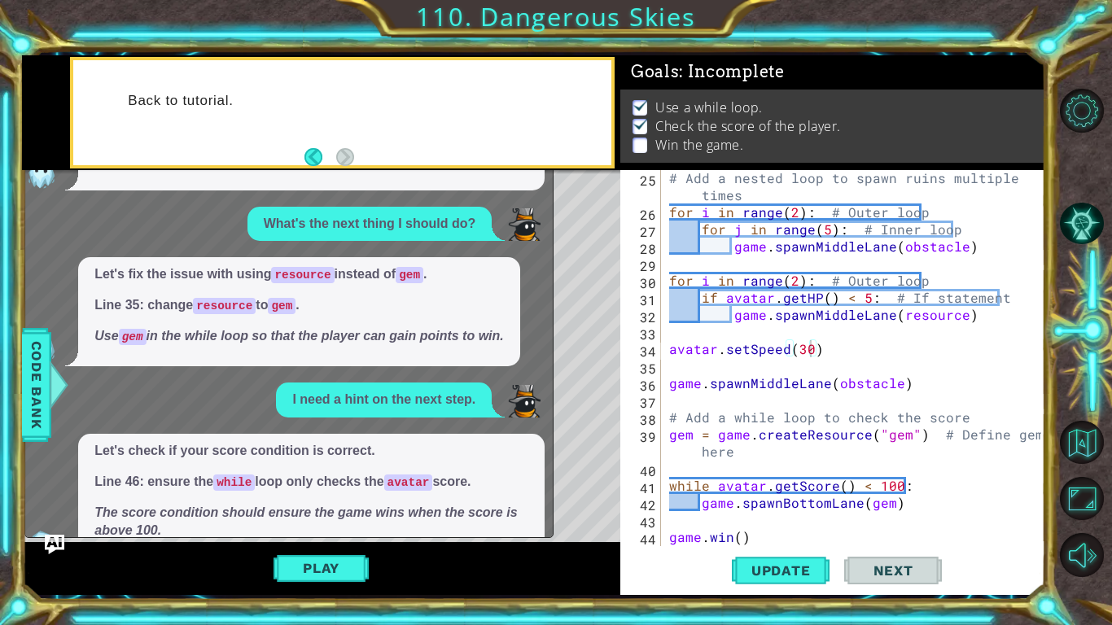
scroll to position [1244, 0]
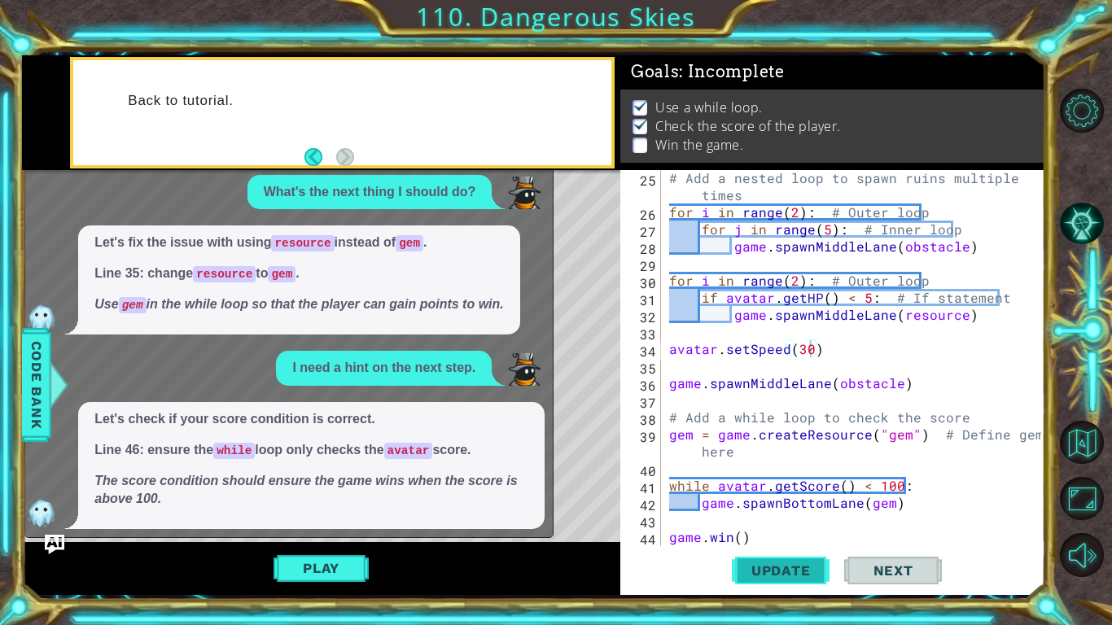
click at [799, 562] on span "Update" at bounding box center [781, 570] width 92 height 16
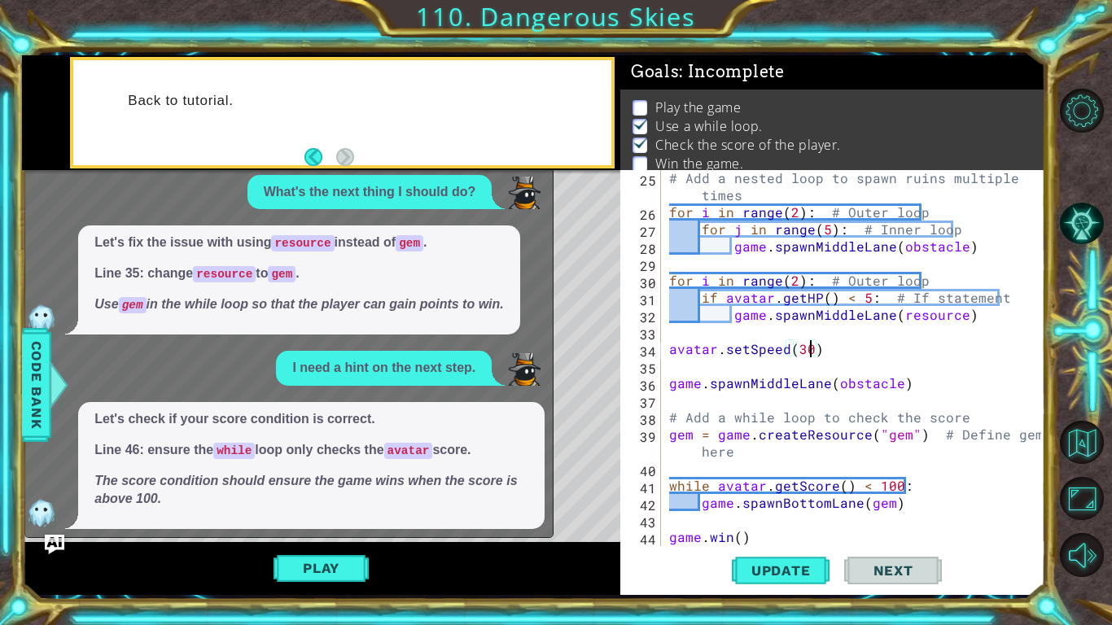
scroll to position [0, 0]
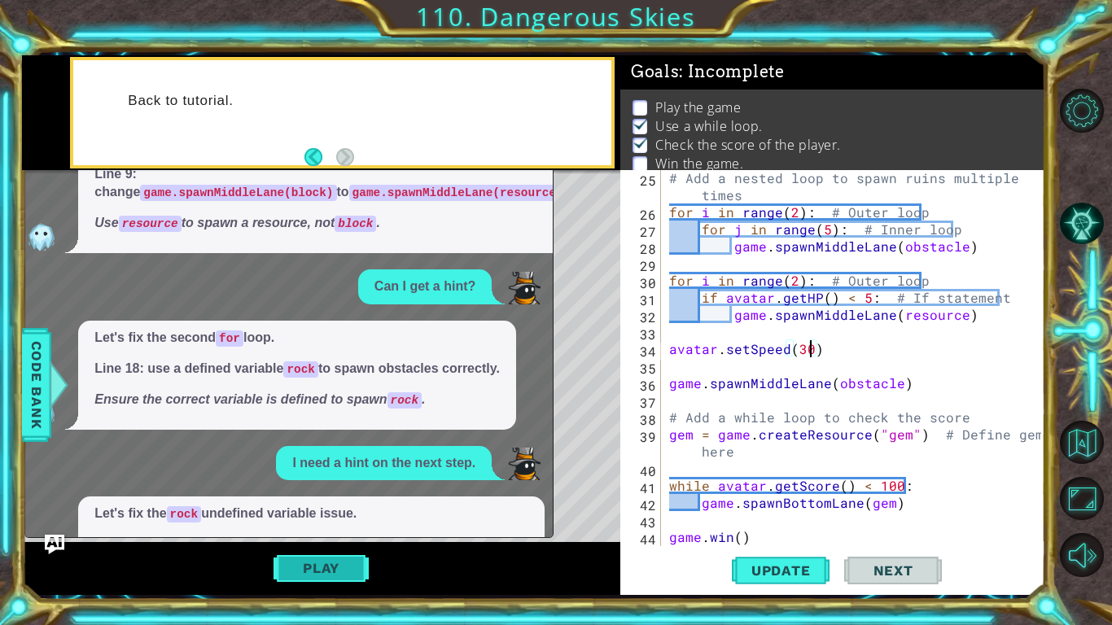
click at [331, 579] on button "Play" at bounding box center [320, 568] width 95 height 31
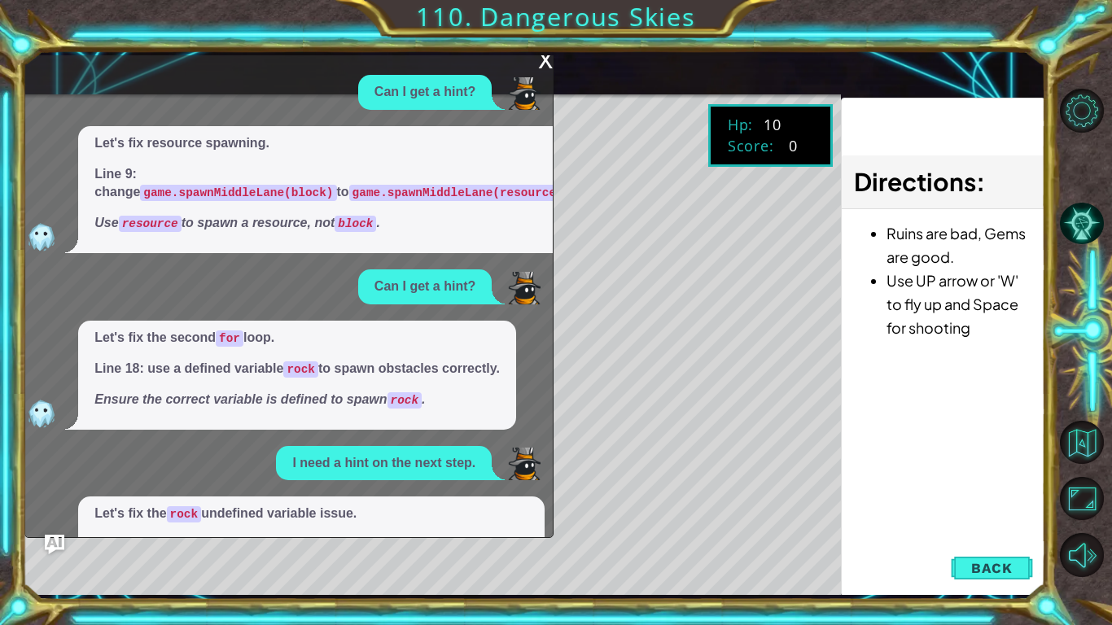
click at [546, 65] on div "x" at bounding box center [545, 58] width 15 height 16
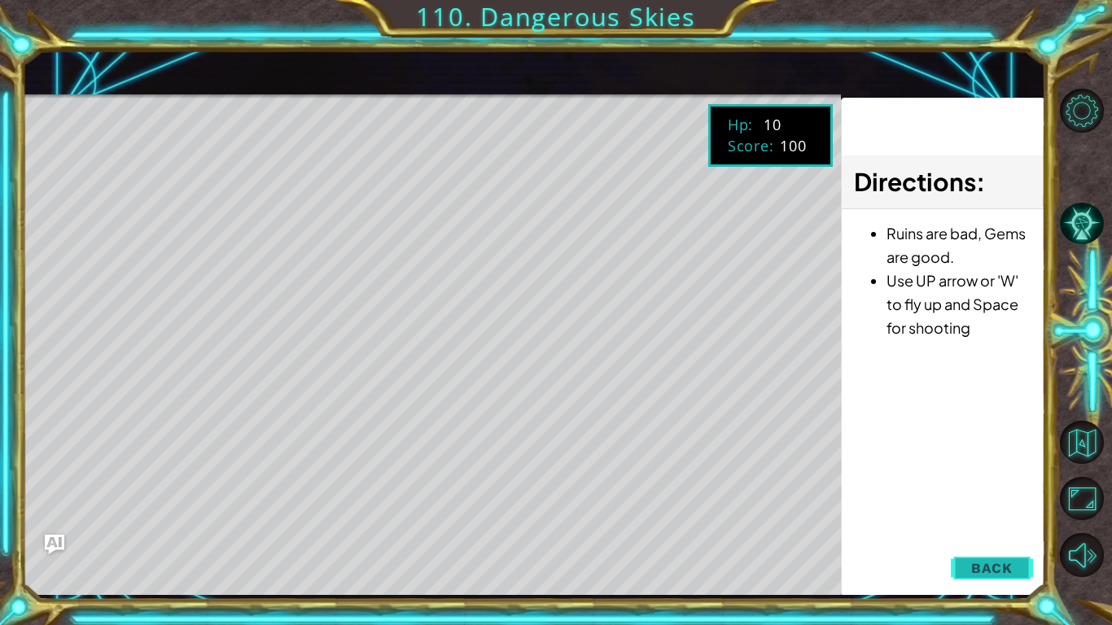
click at [988, 575] on span "Back" at bounding box center [992, 568] width 42 height 16
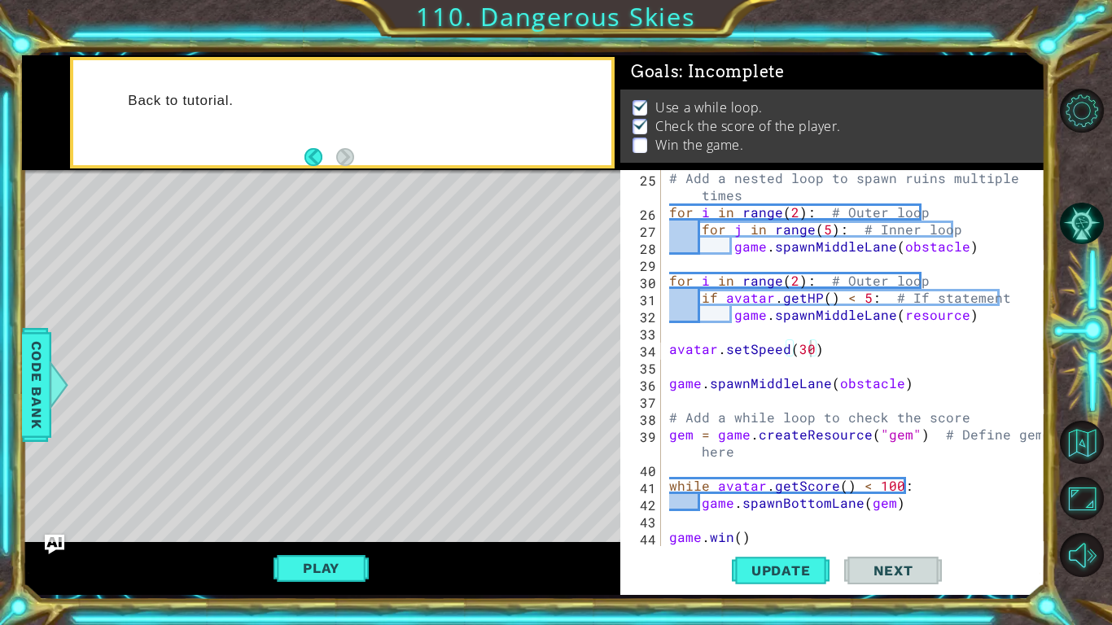
click at [807, 344] on div "# Add a nested loop to spawn ruins multiple times for i in range ( 2 ) : # Oute…" at bounding box center [857, 382] width 383 height 427
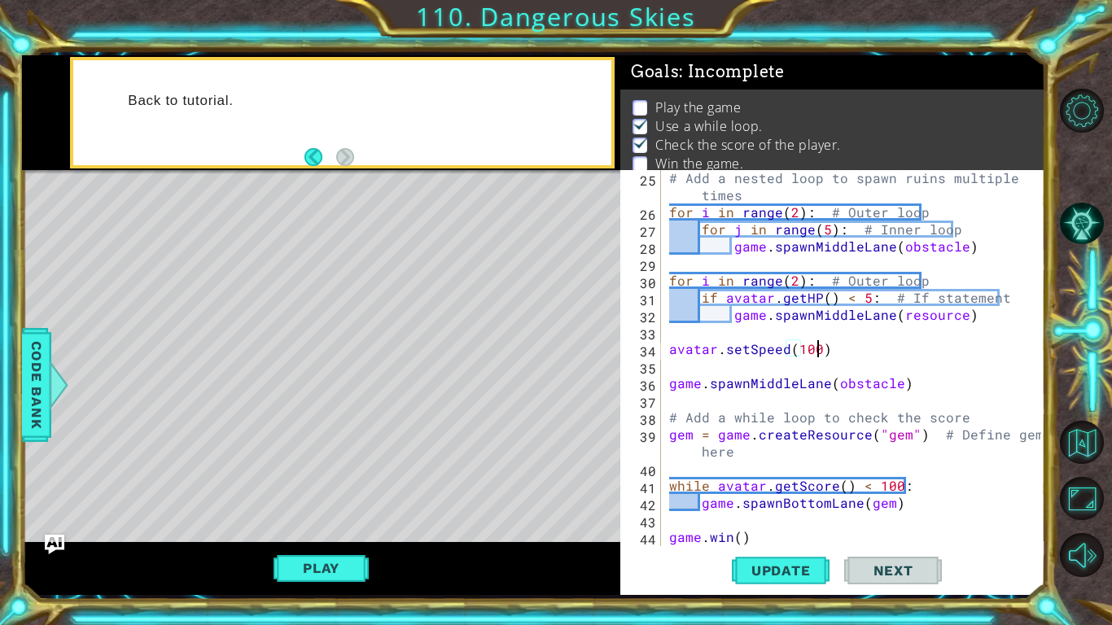
scroll to position [0, 9]
click at [760, 582] on button "Update" at bounding box center [781, 570] width 98 height 42
click at [342, 565] on button "Play" at bounding box center [320, 568] width 95 height 31
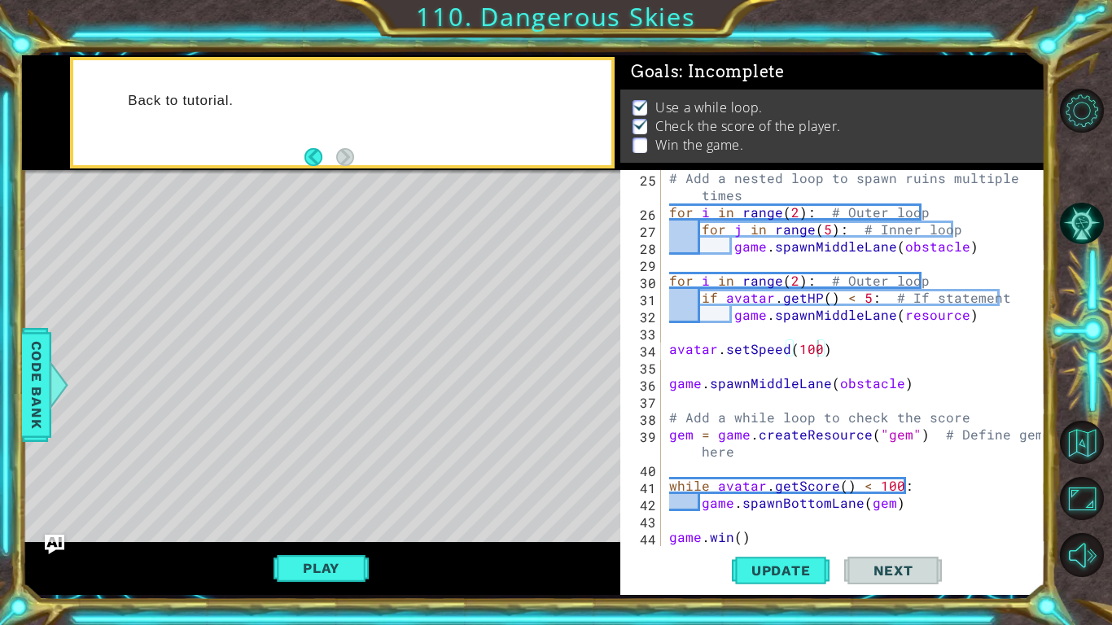
scroll to position [0, 0]
click at [781, 573] on span "Update" at bounding box center [781, 570] width 92 height 16
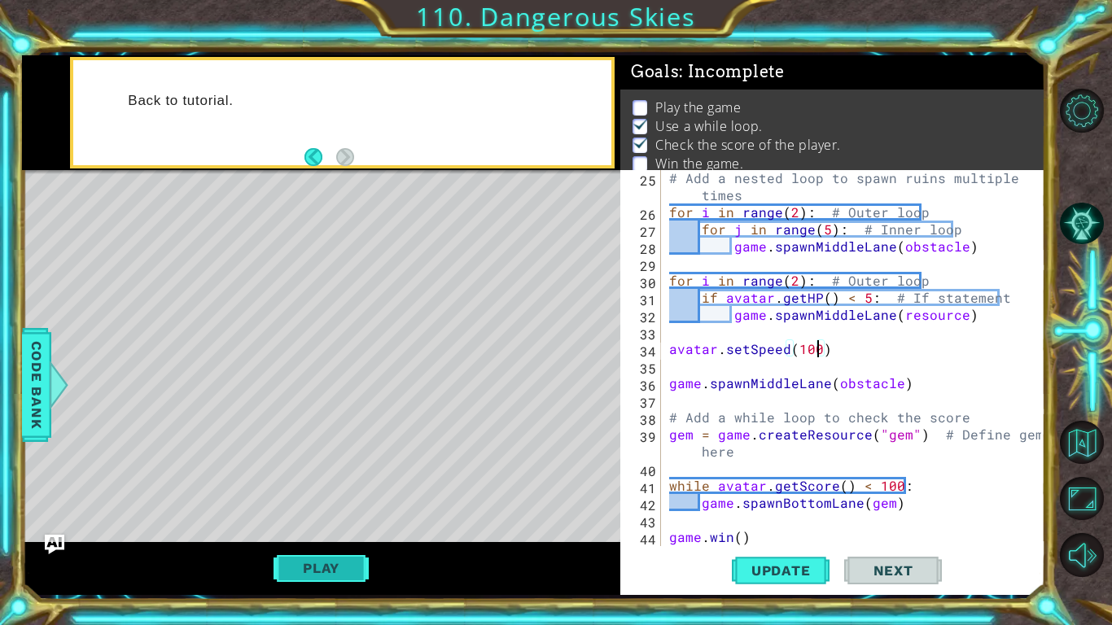
click at [311, 566] on button "Play" at bounding box center [320, 568] width 95 height 31
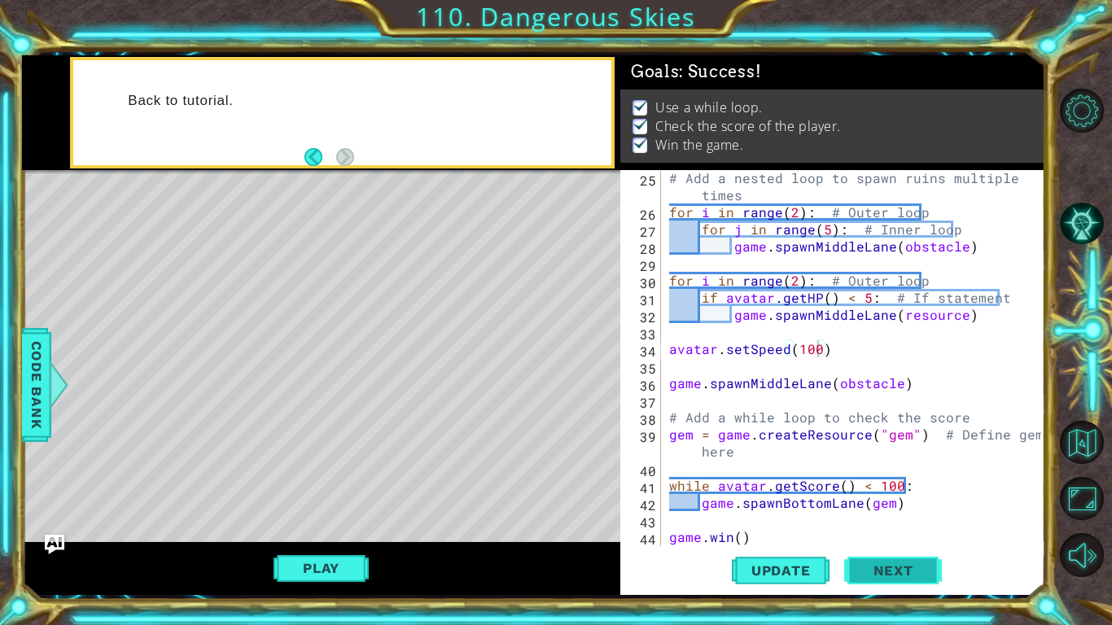
click at [877, 567] on span "Next" at bounding box center [893, 567] width 72 height 16
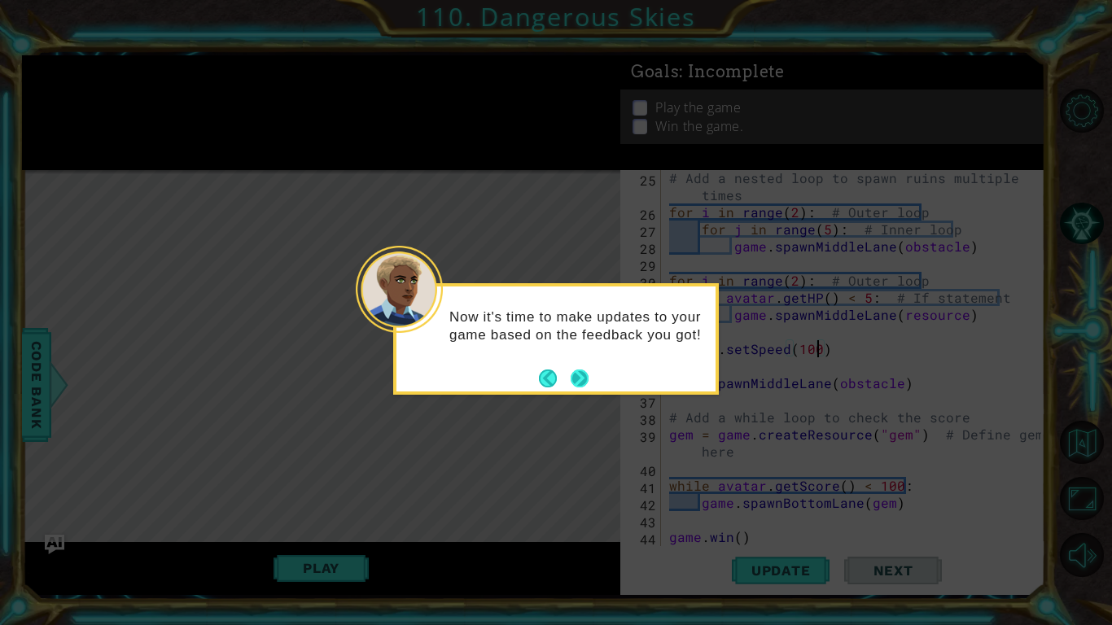
click at [581, 376] on button "Next" at bounding box center [580, 378] width 22 height 22
click at [581, 376] on icon at bounding box center [556, 312] width 1112 height 625
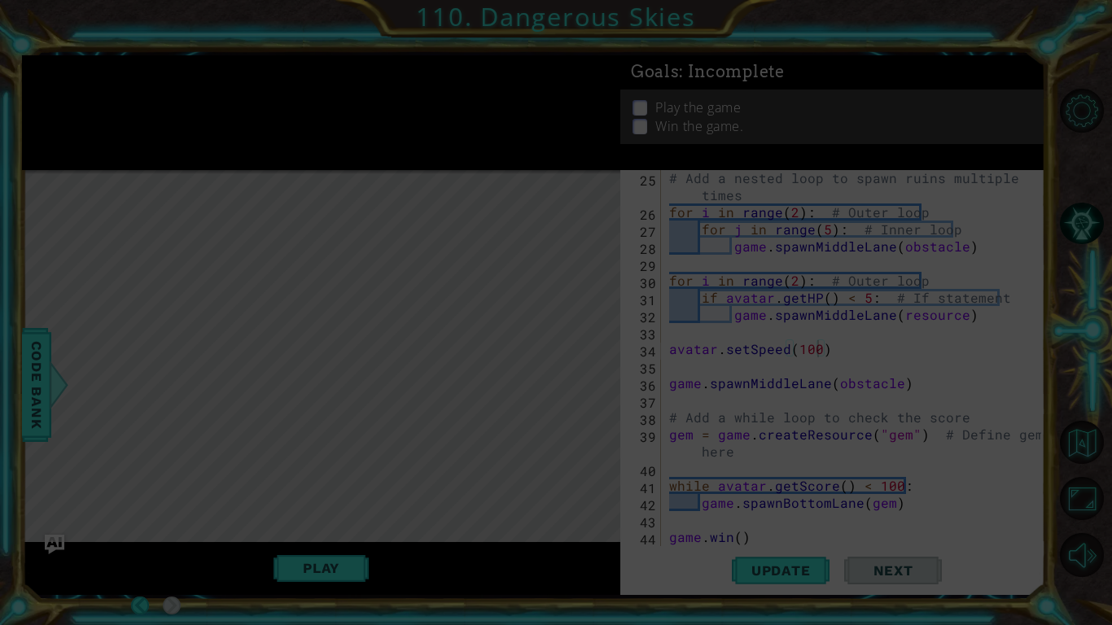
click at [581, 376] on icon at bounding box center [556, 312] width 1112 height 625
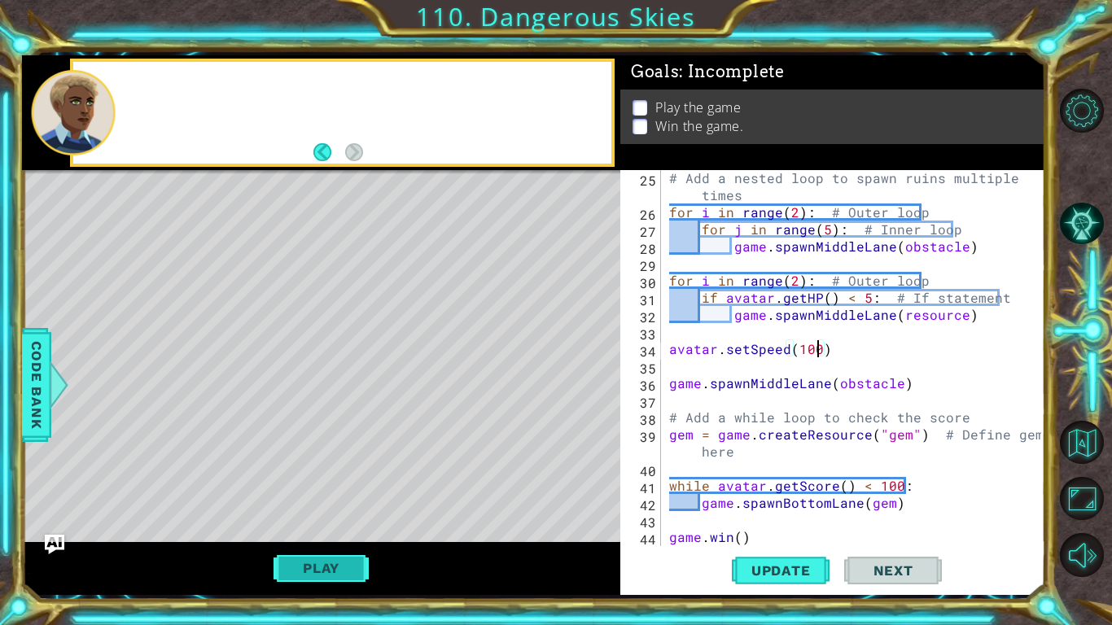
click at [340, 569] on button "Play" at bounding box center [320, 568] width 95 height 31
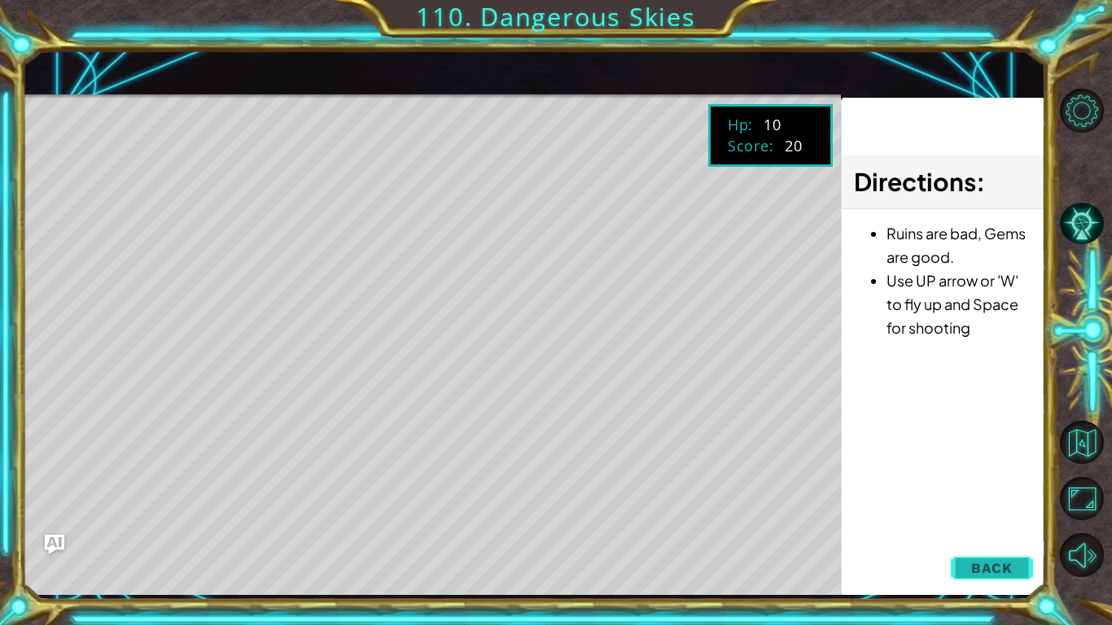
click at [1010, 575] on span "Back" at bounding box center [992, 568] width 42 height 16
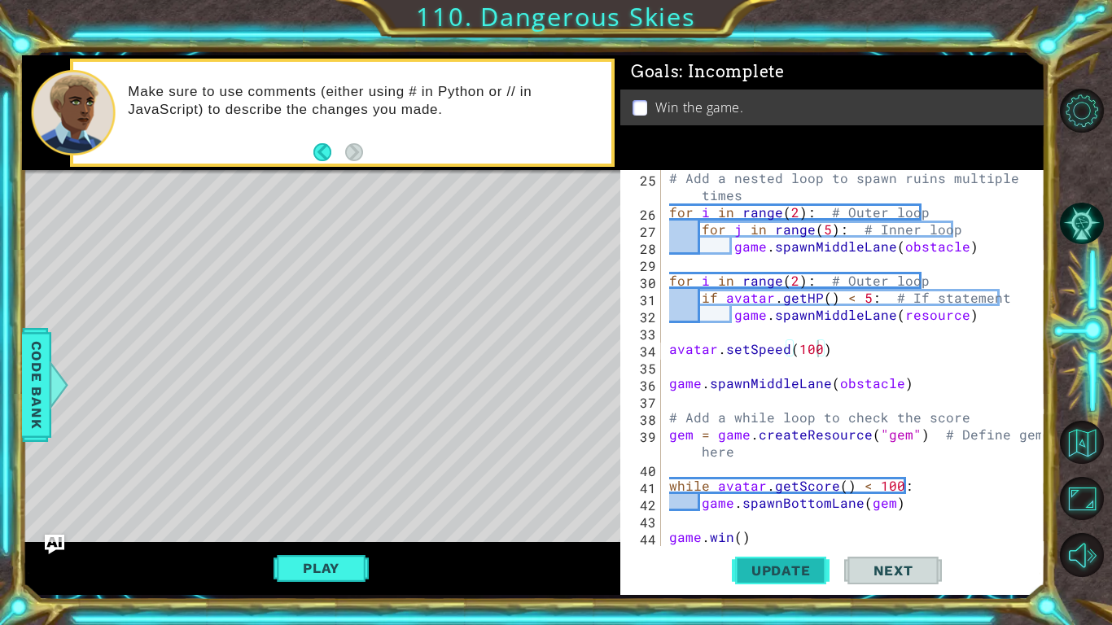
click at [806, 566] on span "Update" at bounding box center [781, 570] width 92 height 16
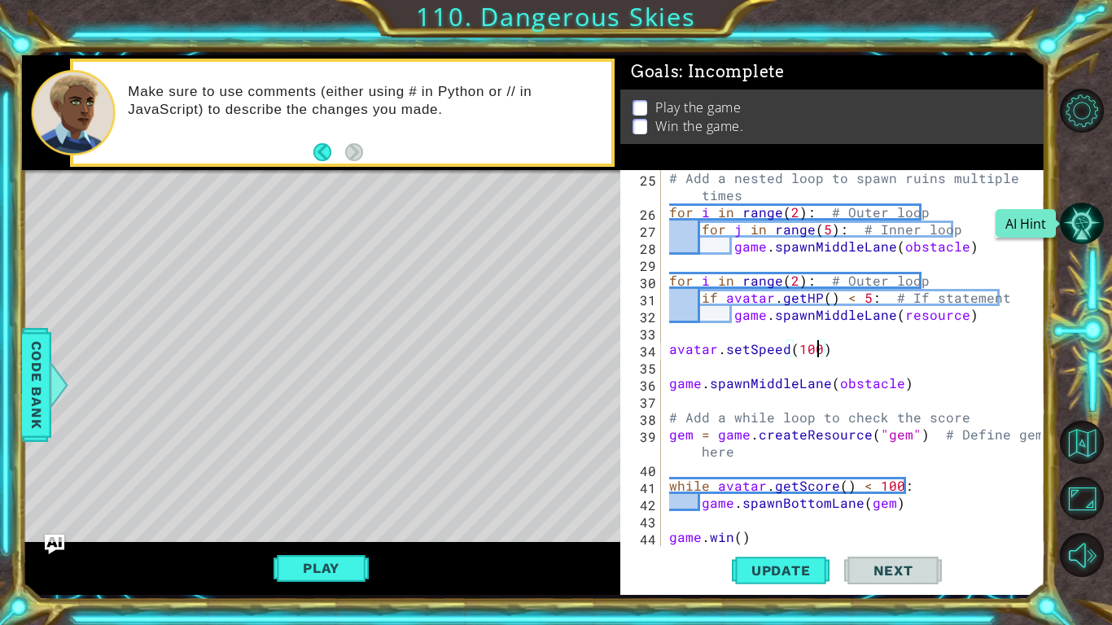
click at [1085, 214] on button "AI Hint" at bounding box center [1082, 224] width 44 height 44
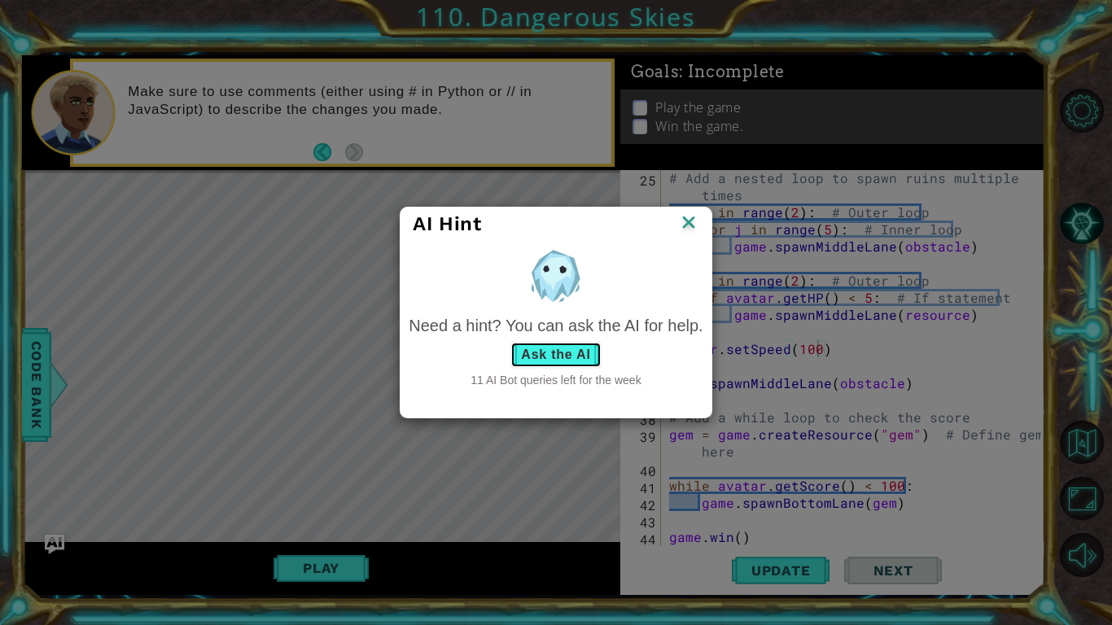
click at [567, 352] on button "Ask the AI" at bounding box center [555, 355] width 90 height 26
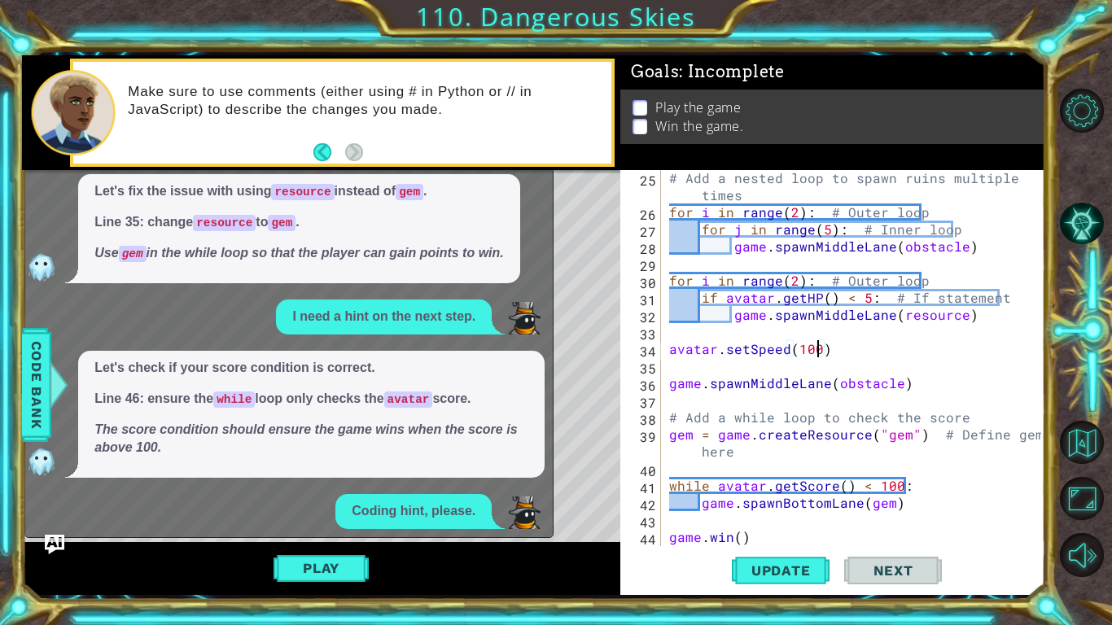
scroll to position [1485, 0]
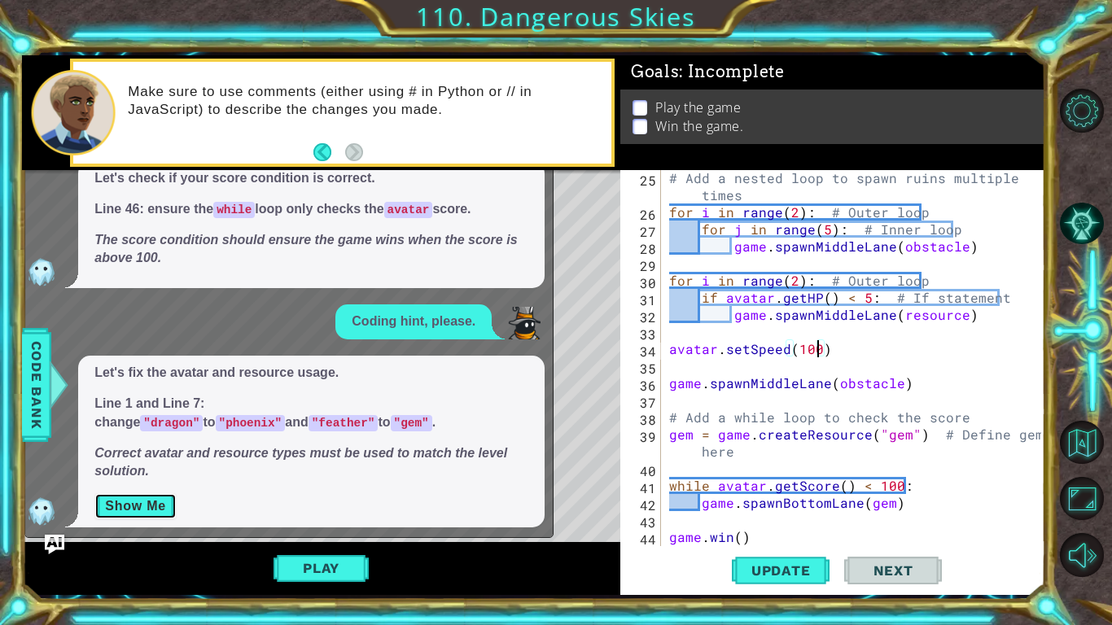
click at [170, 496] on button "Show Me" at bounding box center [135, 506] width 82 height 26
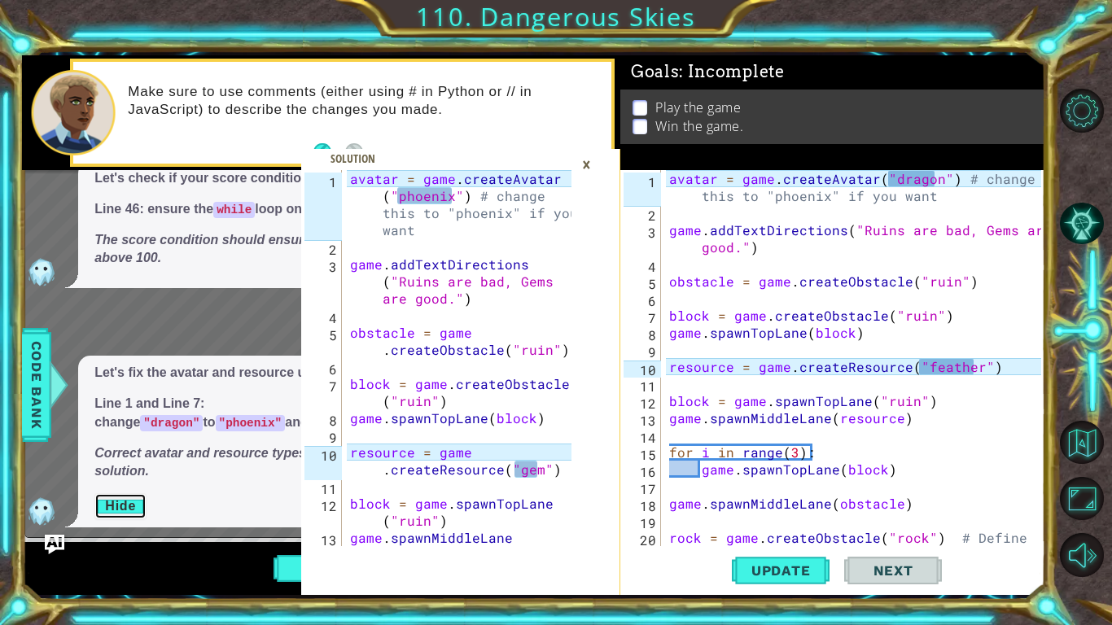
scroll to position [0, 0]
click at [931, 181] on div "avatar = game . createAvatar ( "dragon" ) # change this to "phoenix" if you wan…" at bounding box center [857, 392] width 383 height 444
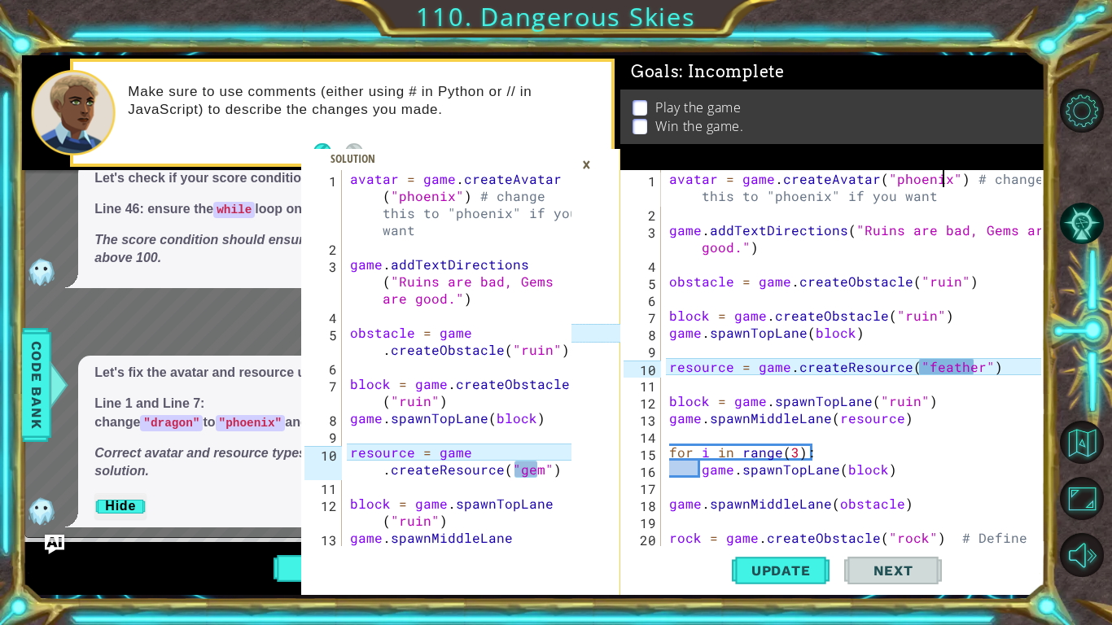
scroll to position [0, 17]
click at [974, 363] on div "avatar = game . createAvatar ( "phoenix" ) # change this to "phoenix" if you wa…" at bounding box center [857, 392] width 383 height 444
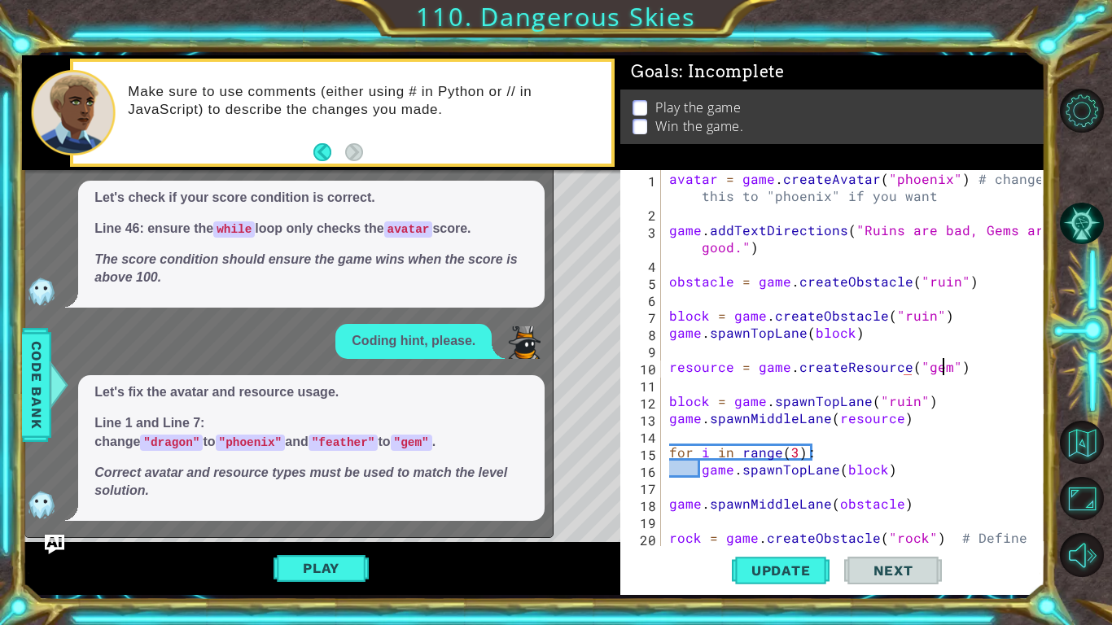
scroll to position [1460, 0]
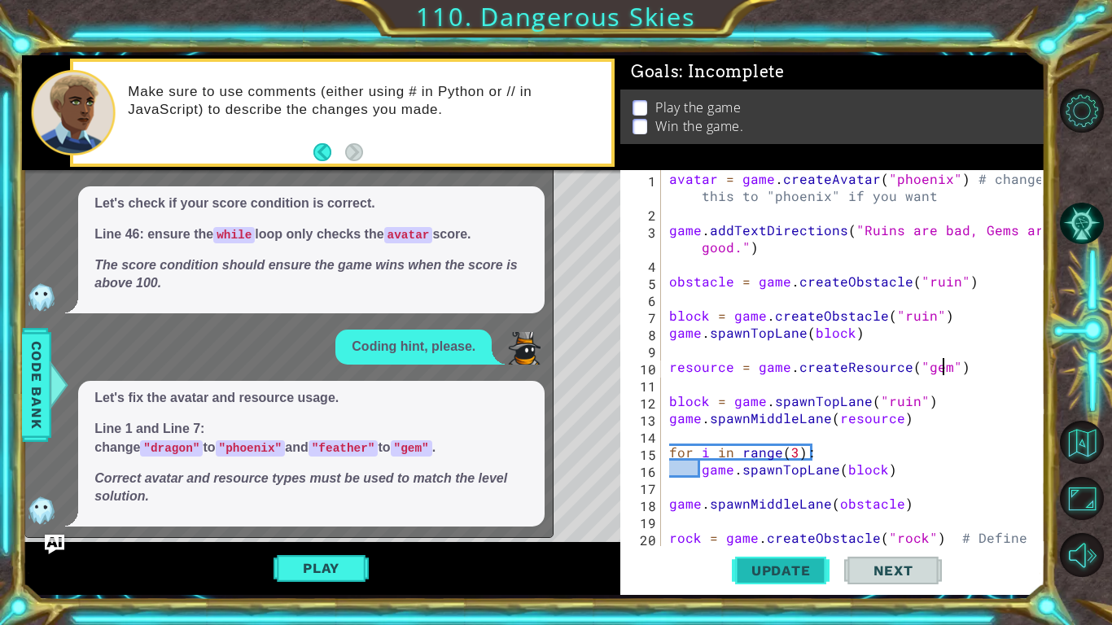
click at [802, 567] on span "Update" at bounding box center [781, 570] width 92 height 16
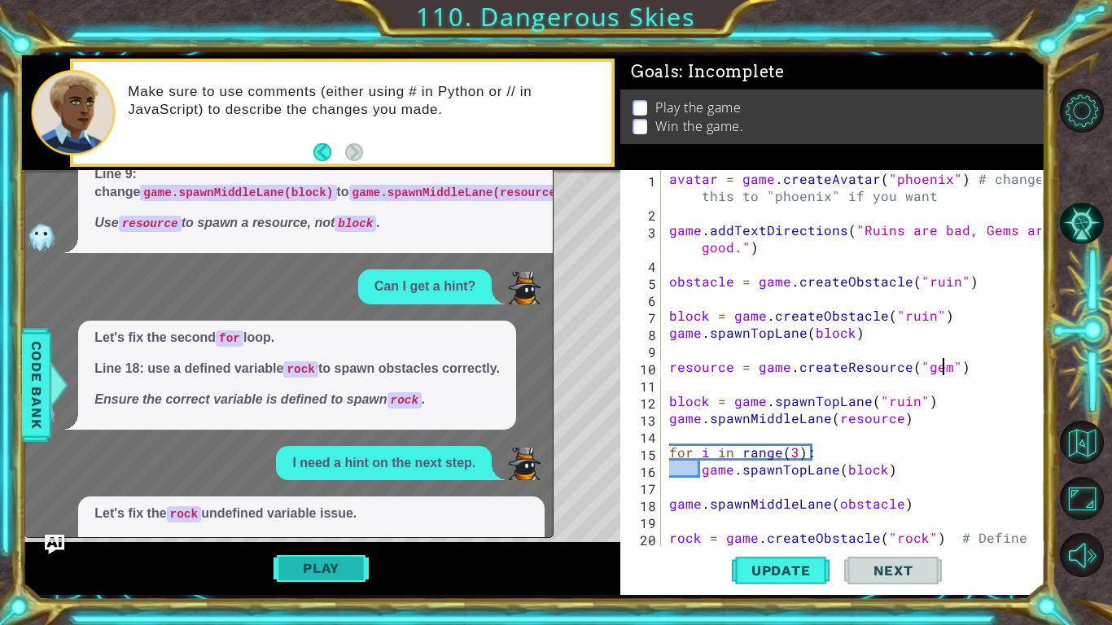
click at [328, 575] on button "Play" at bounding box center [320, 568] width 95 height 31
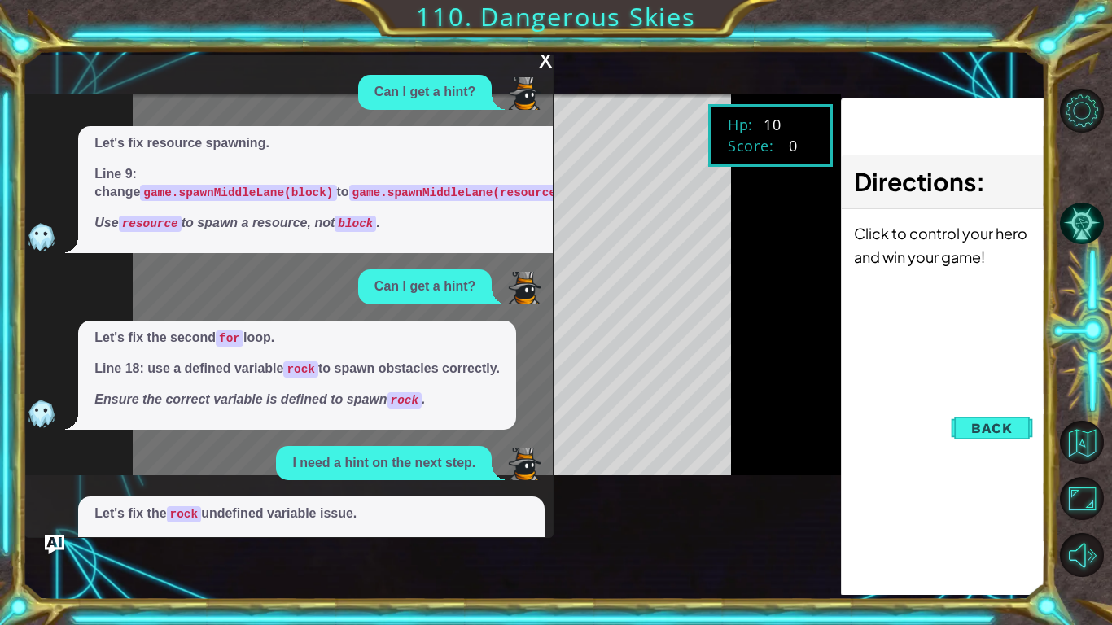
click at [546, 67] on div "x" at bounding box center [545, 58] width 15 height 16
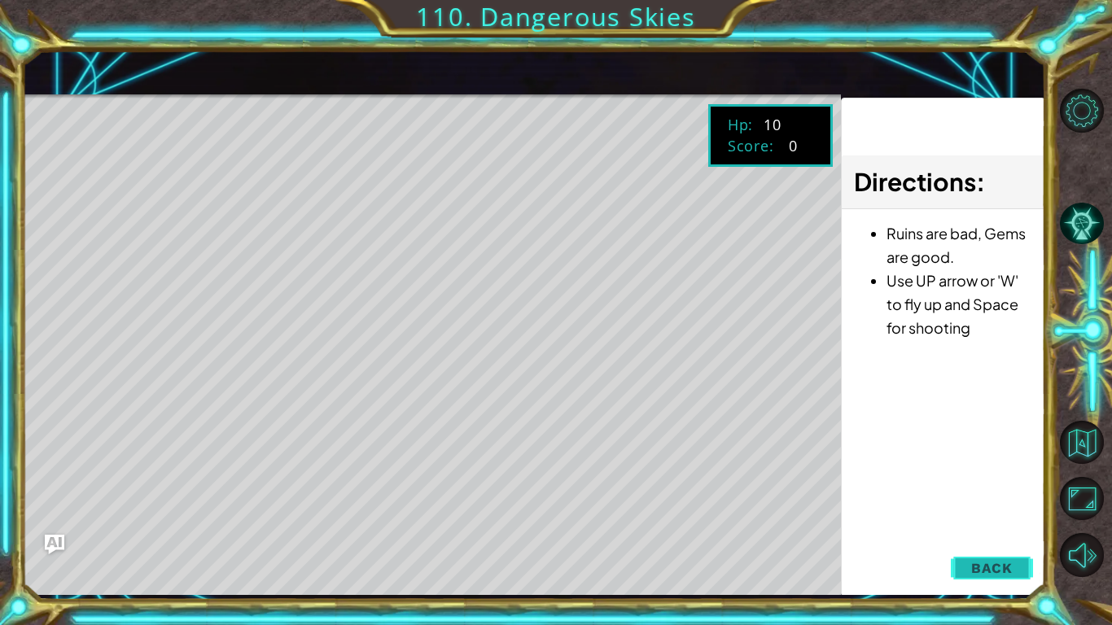
click at [1001, 573] on span "Back" at bounding box center [992, 568] width 42 height 16
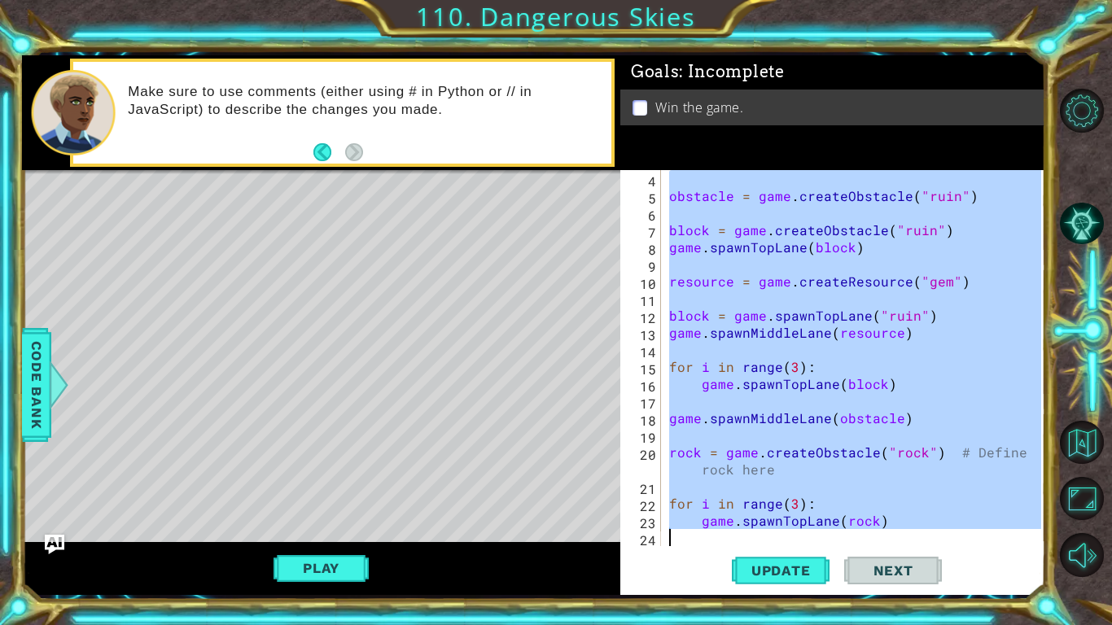
scroll to position [85, 0]
drag, startPoint x: 666, startPoint y: 183, endPoint x: 860, endPoint y: 620, distance: 478.4
click at [860, 620] on div "1 2 3 4 5 6 7 8 9 10 11 12 13 avatar = game . createAvatar ( "phoenix" ) # chan…" at bounding box center [556, 312] width 1112 height 625
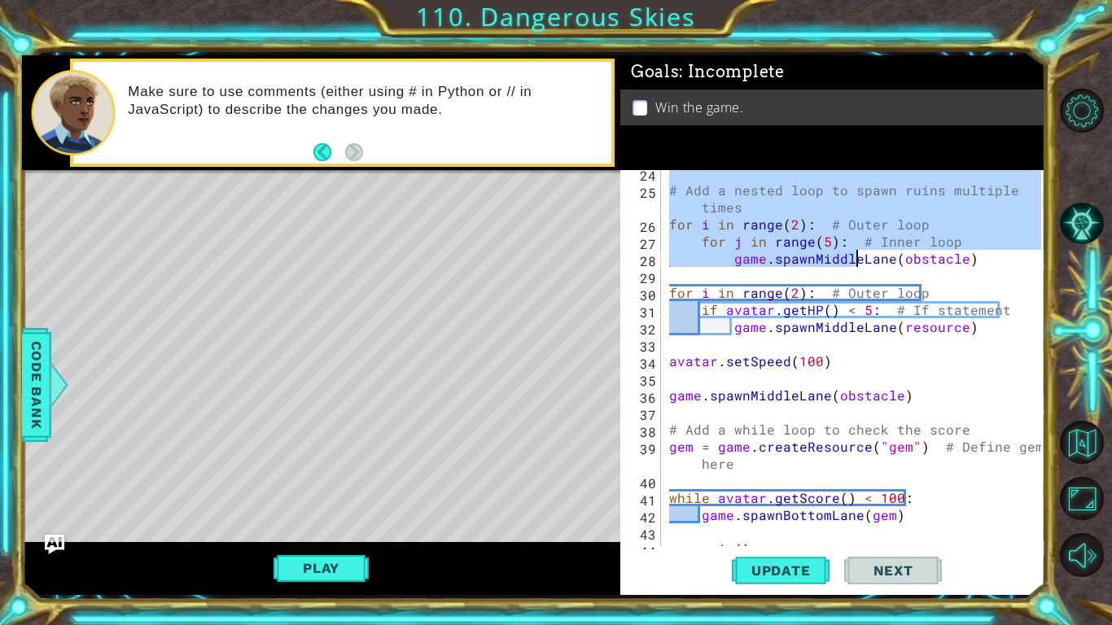
scroll to position [451, 0]
click at [819, 397] on div "# Add a nested loop to spawn ruins multiple times for i in range ( 2 ) : # Oute…" at bounding box center [857, 369] width 383 height 410
type textarea "game.spawnMiddleLane(obstacle)"
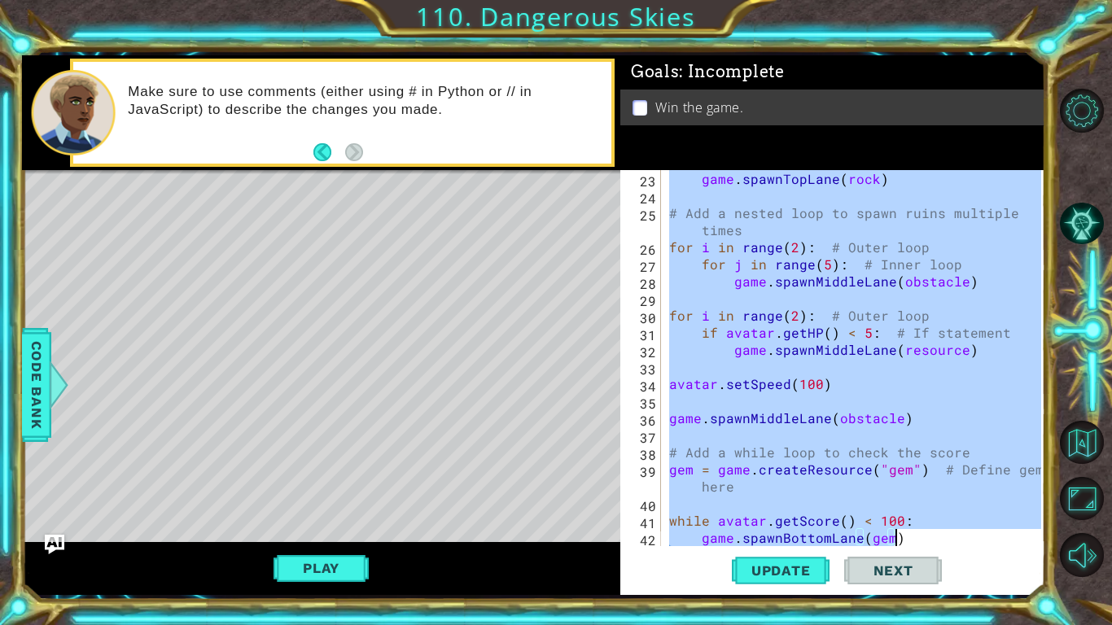
scroll to position [496, 0]
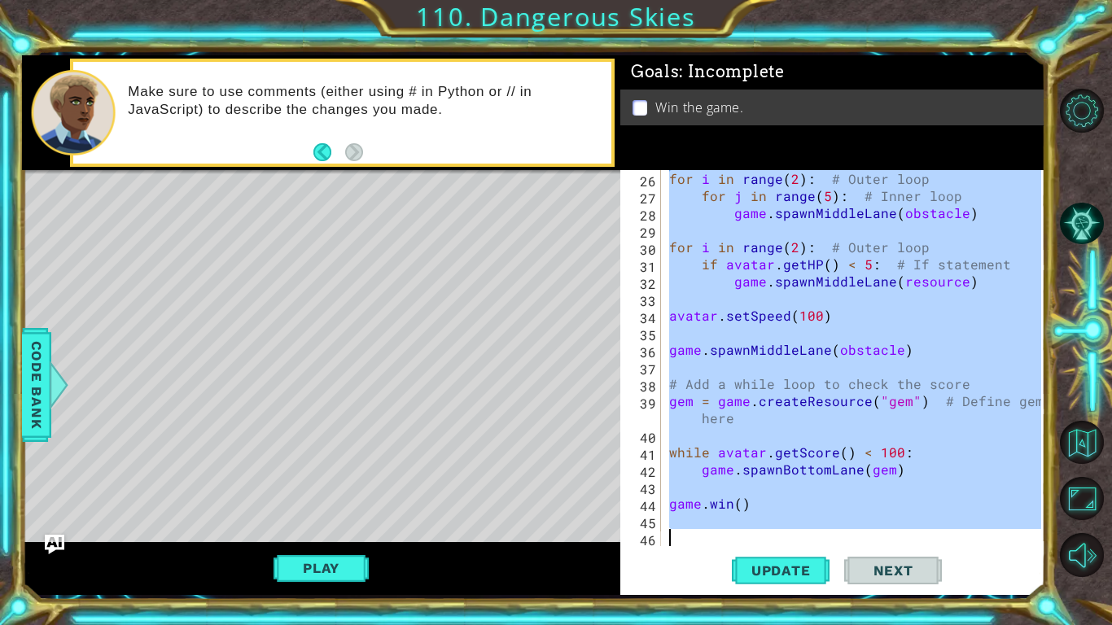
drag, startPoint x: 695, startPoint y: 204, endPoint x: 1056, endPoint y: 624, distance: 554.0
click at [1056, 624] on div "1 2 3 4 5 6 7 8 9 10 11 12 13 avatar = game . createAvatar ( "phoenix" ) # chan…" at bounding box center [556, 312] width 1112 height 625
click at [1010, 489] on div "for i in range ( 2 ) : # Outer loop for j in range ( 5 ) : # Inner loop game . …" at bounding box center [853, 358] width 375 height 376
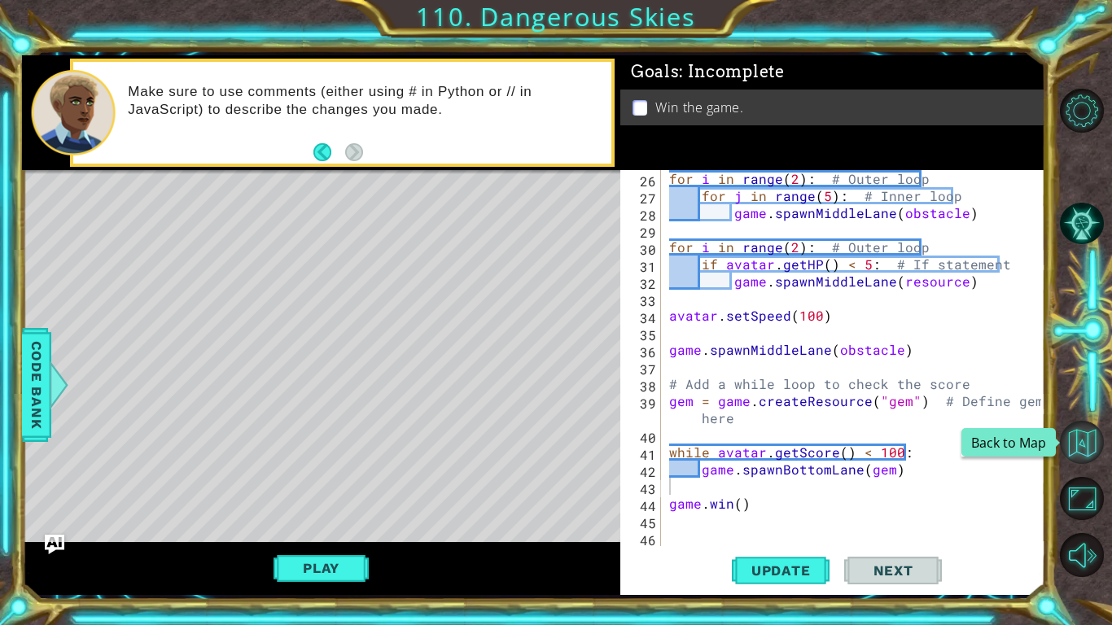
click at [1074, 442] on button "Back to Map" at bounding box center [1082, 443] width 44 height 44
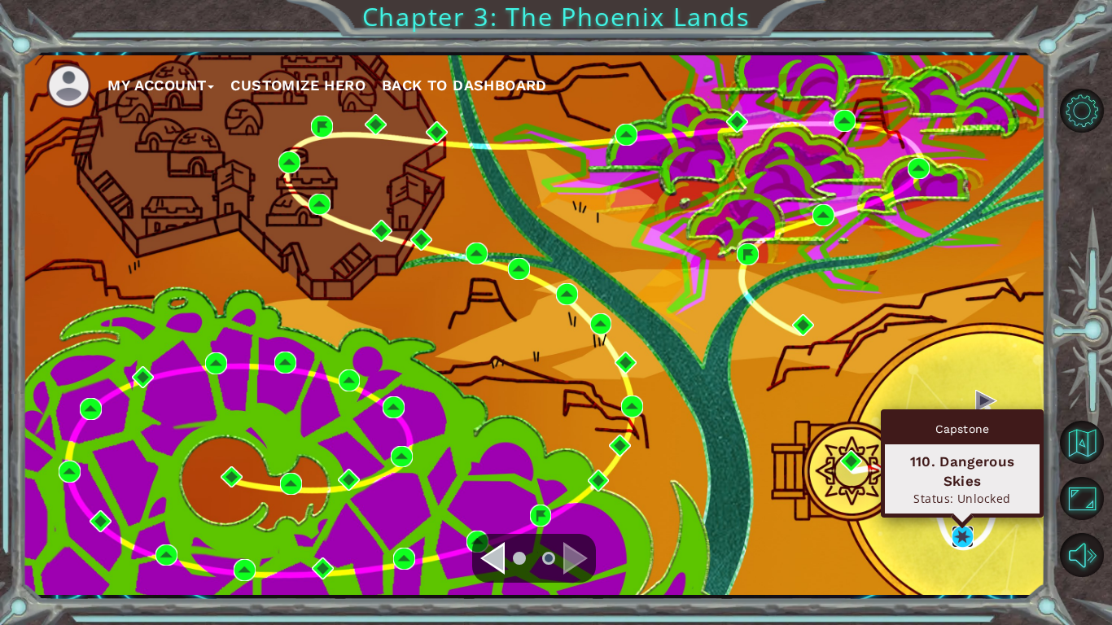
click at [955, 531] on img at bounding box center [962, 537] width 22 height 22
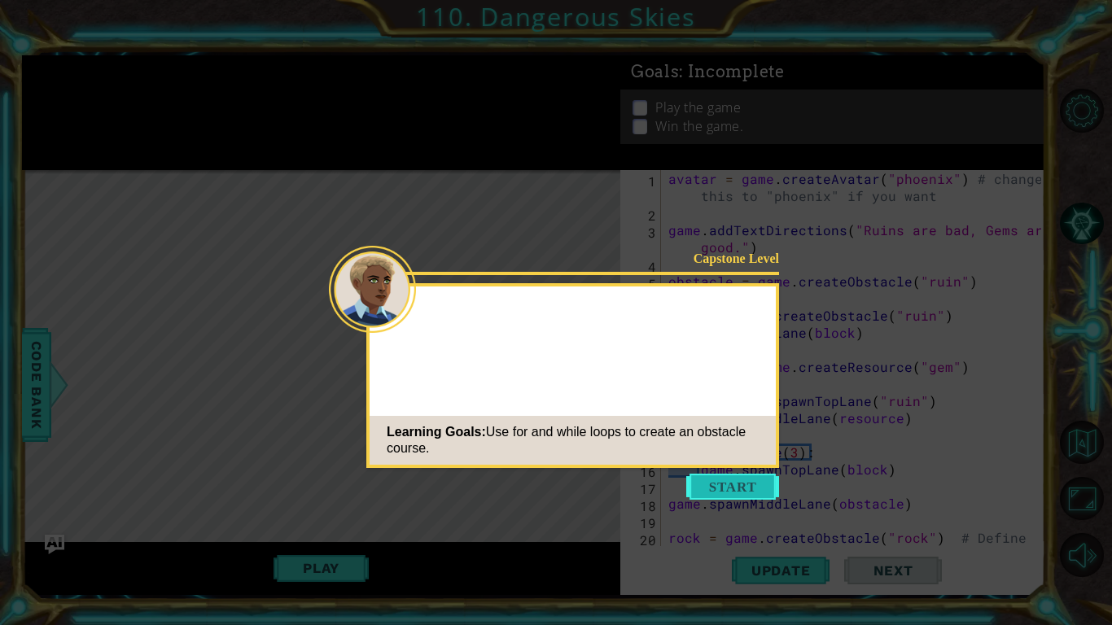
click at [729, 485] on button "Start" at bounding box center [732, 487] width 93 height 26
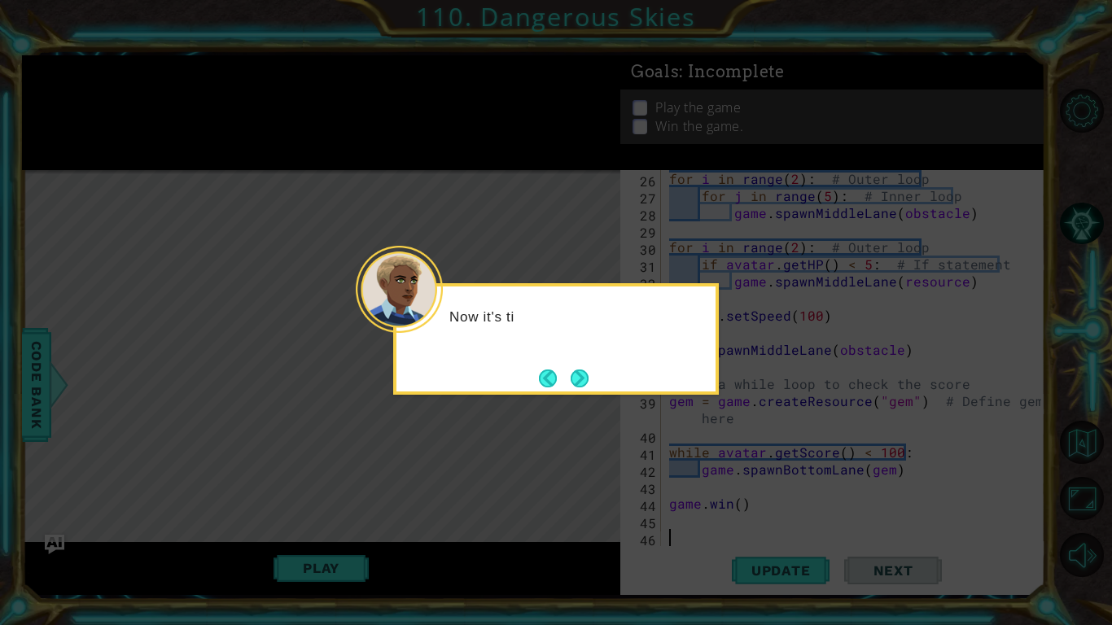
scroll to position [496, 0]
click at [579, 379] on button "Next" at bounding box center [580, 379] width 28 height 28
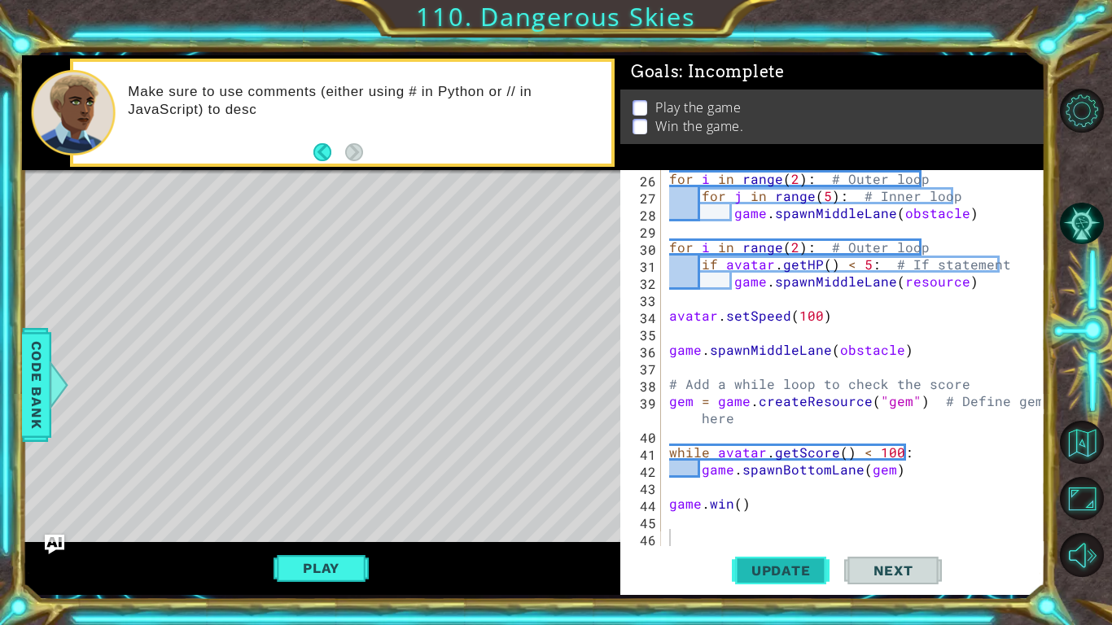
click at [775, 575] on span "Update" at bounding box center [781, 570] width 92 height 16
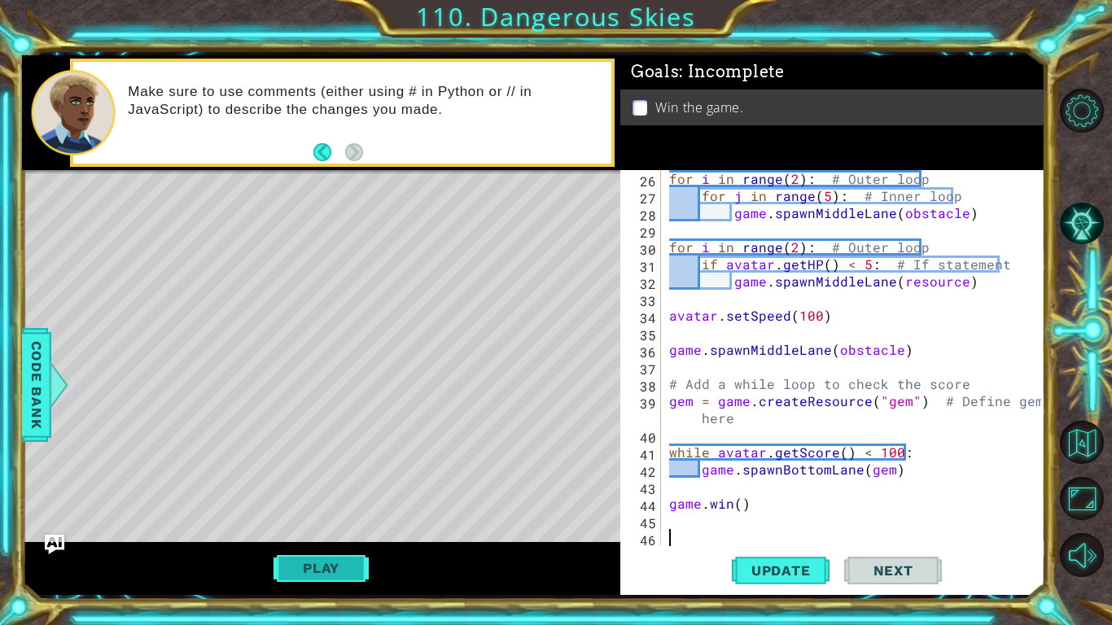
click at [347, 561] on button "Play" at bounding box center [320, 568] width 95 height 31
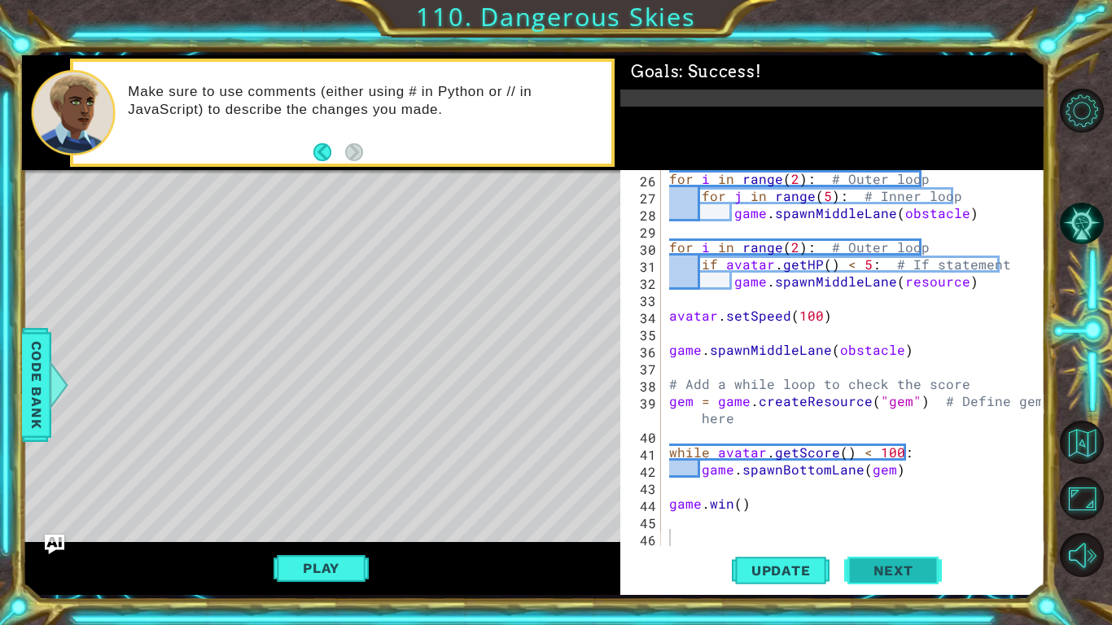
click at [907, 575] on span "Next" at bounding box center [893, 570] width 72 height 16
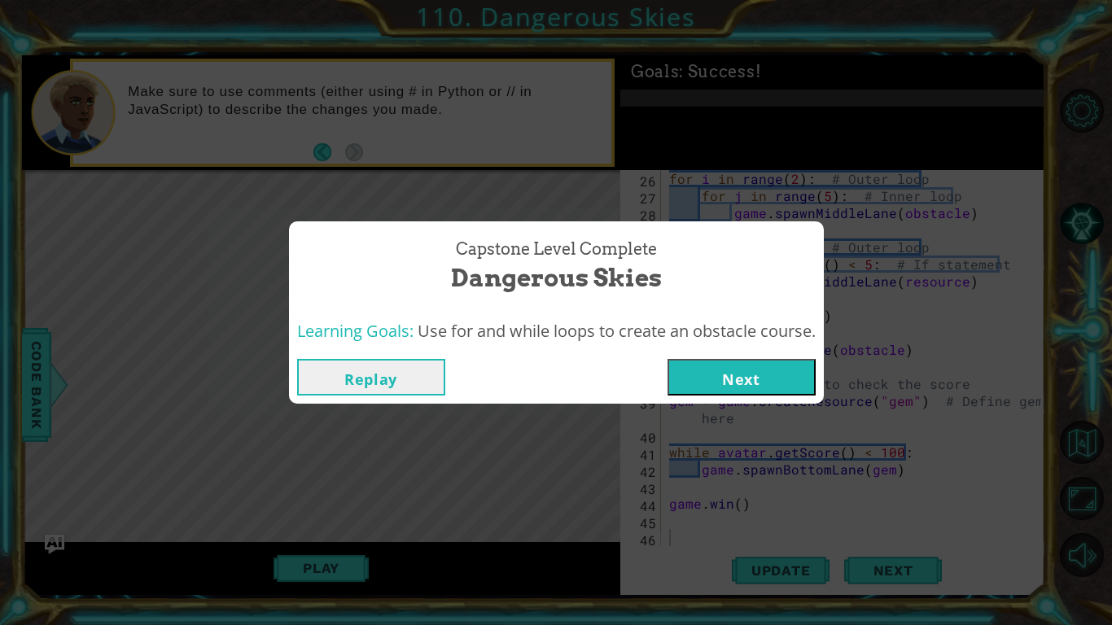
click at [732, 378] on button "Next" at bounding box center [741, 377] width 148 height 37
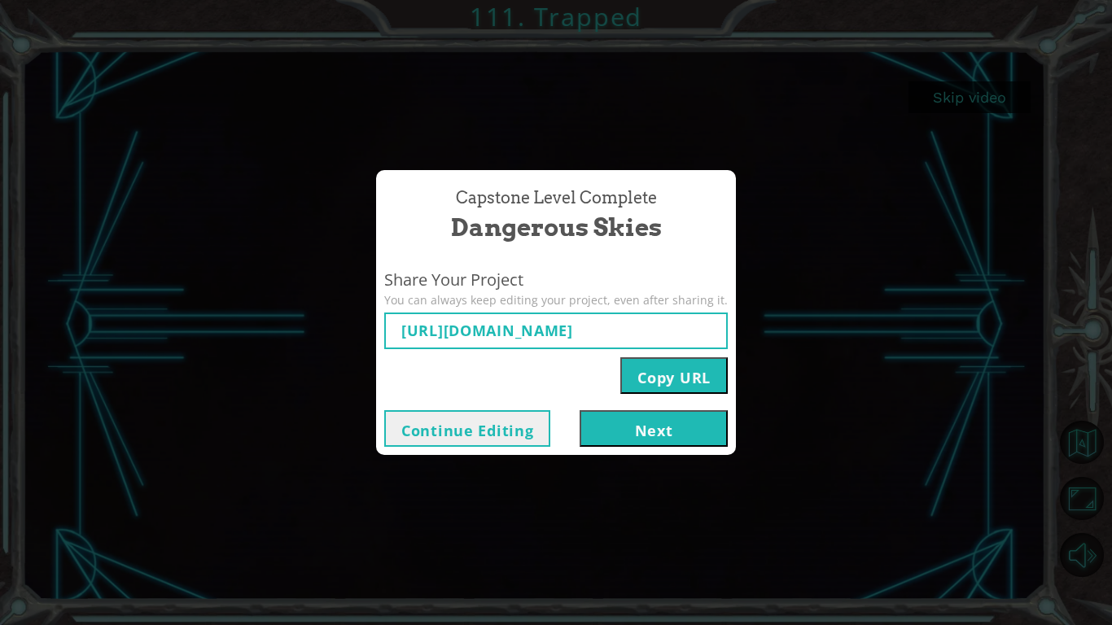
type input "[URL][DOMAIN_NAME]"
click at [668, 386] on button "Copy URL" at bounding box center [673, 375] width 107 height 37
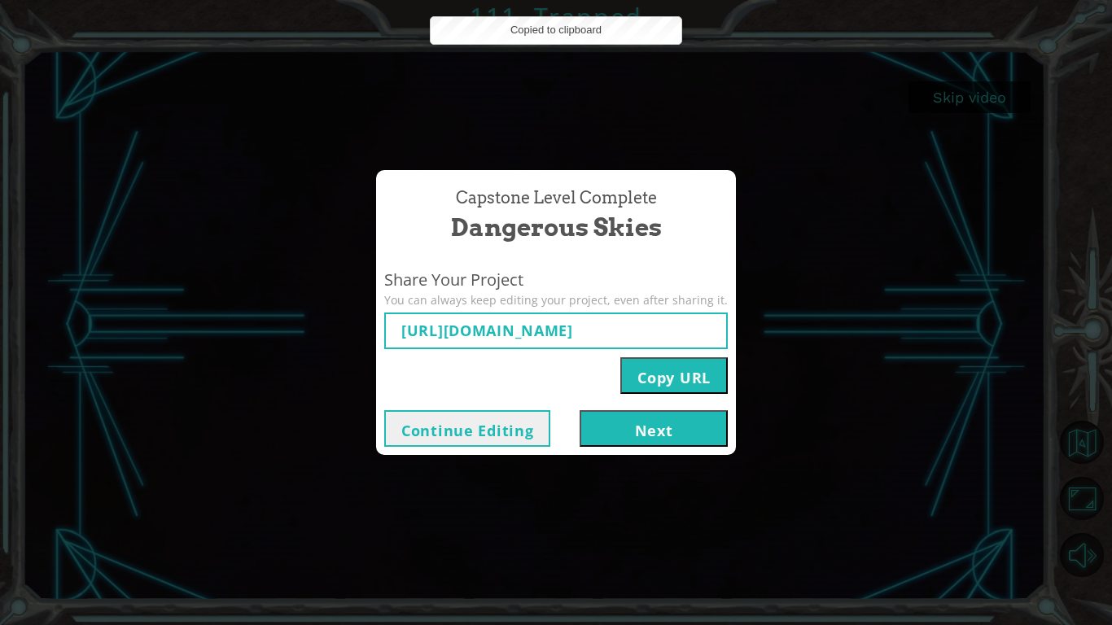
click at [642, 430] on button "Next" at bounding box center [653, 428] width 148 height 37
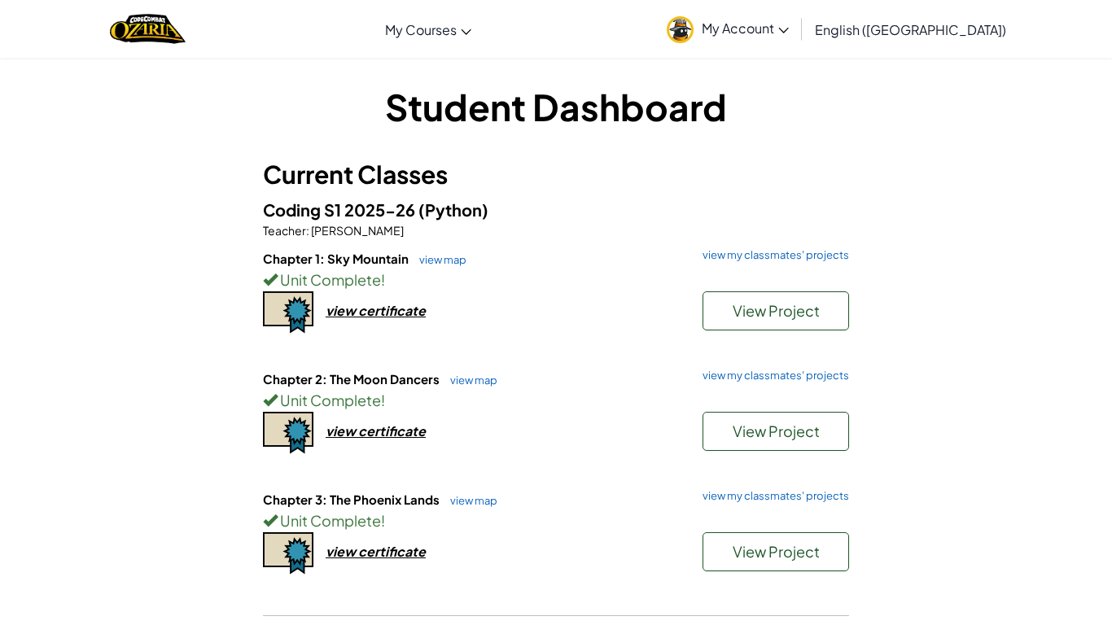
scroll to position [1, 0]
